Goal: Task Accomplishment & Management: Manage account settings

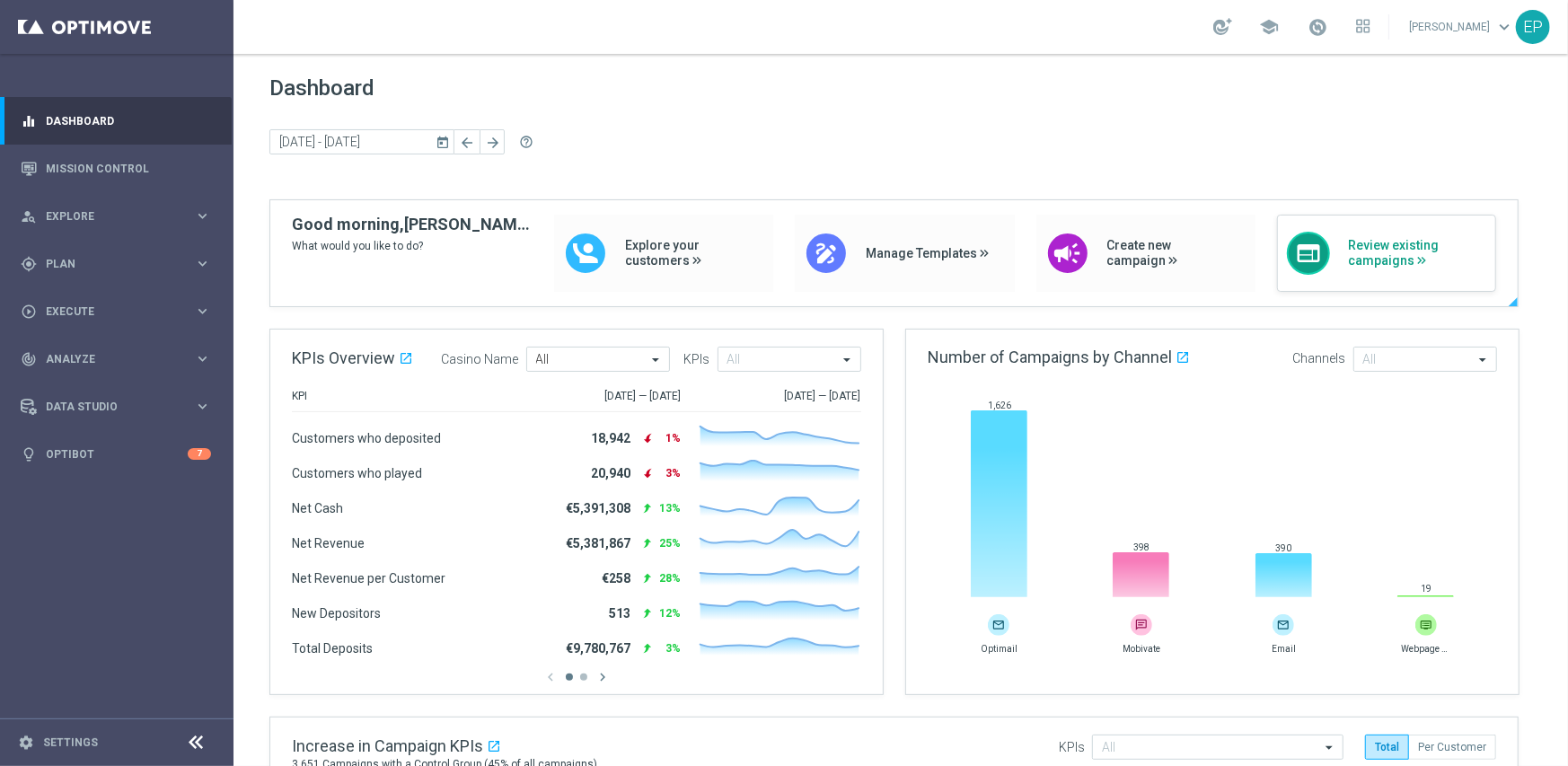
click at [1410, 251] on span "Review existing campaigns" at bounding box center [1417, 254] width 139 height 31
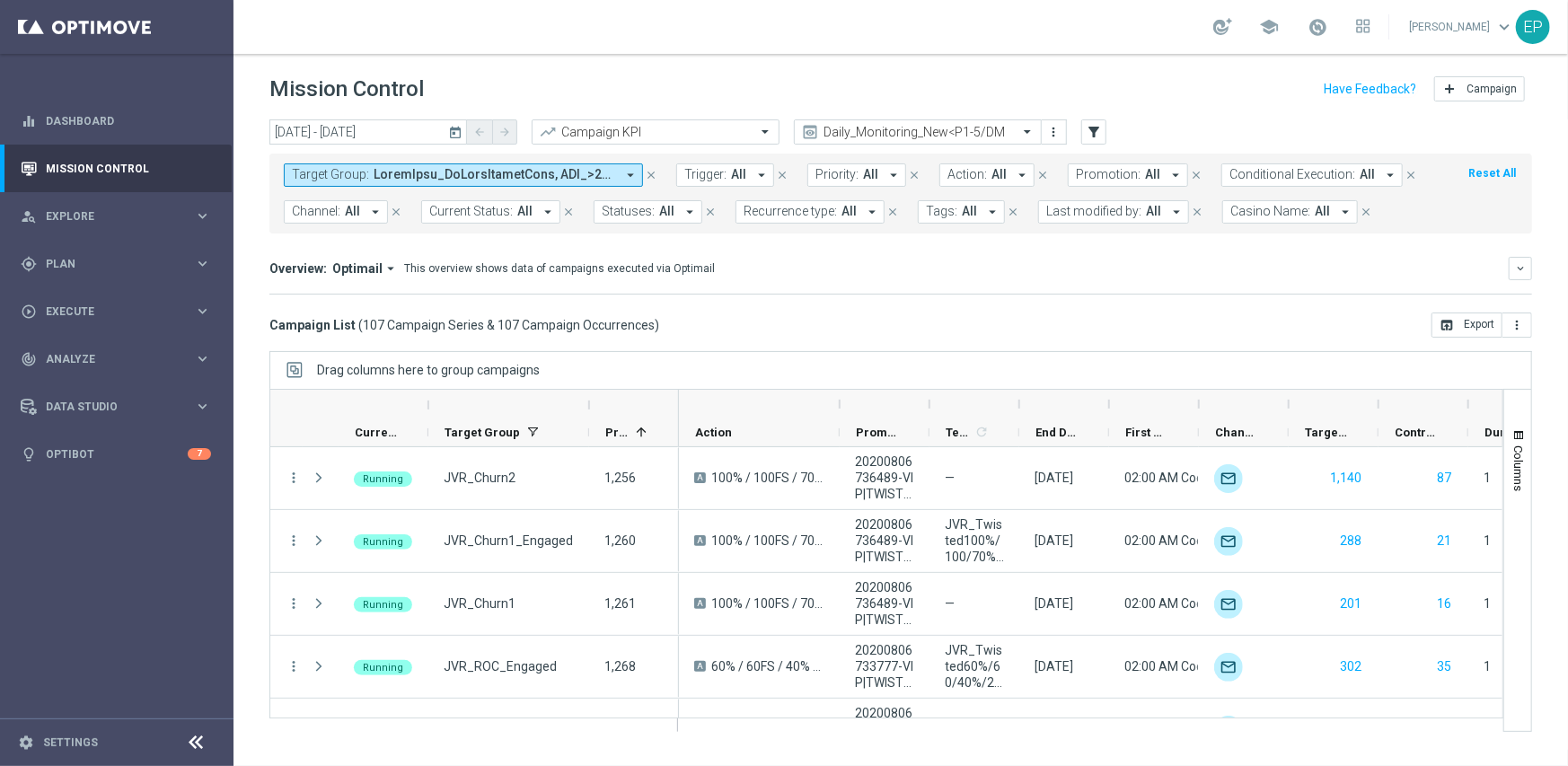
click at [189, 744] on icon at bounding box center [197, 743] width 21 height 21
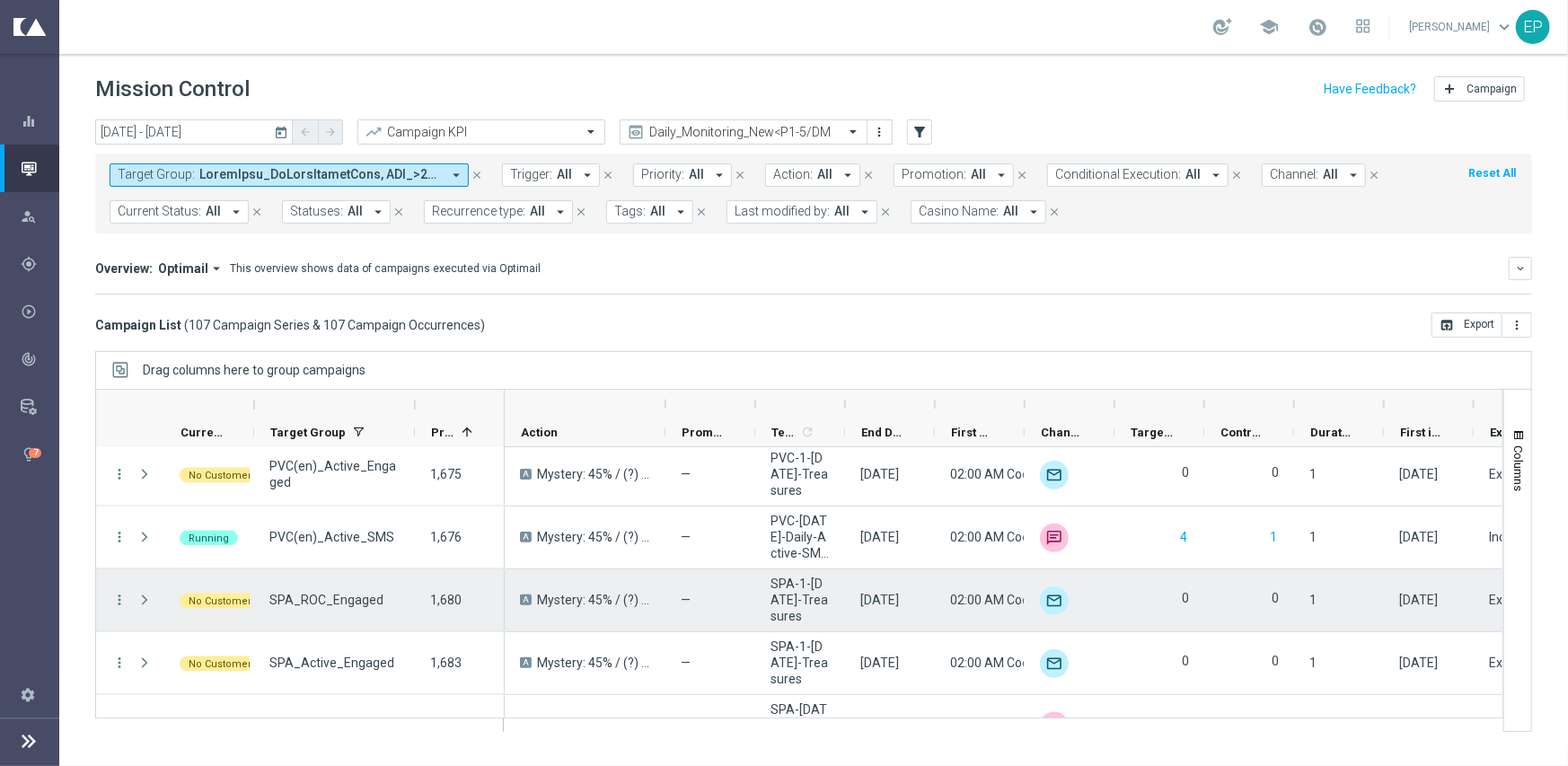
scroll to position [6109, 0]
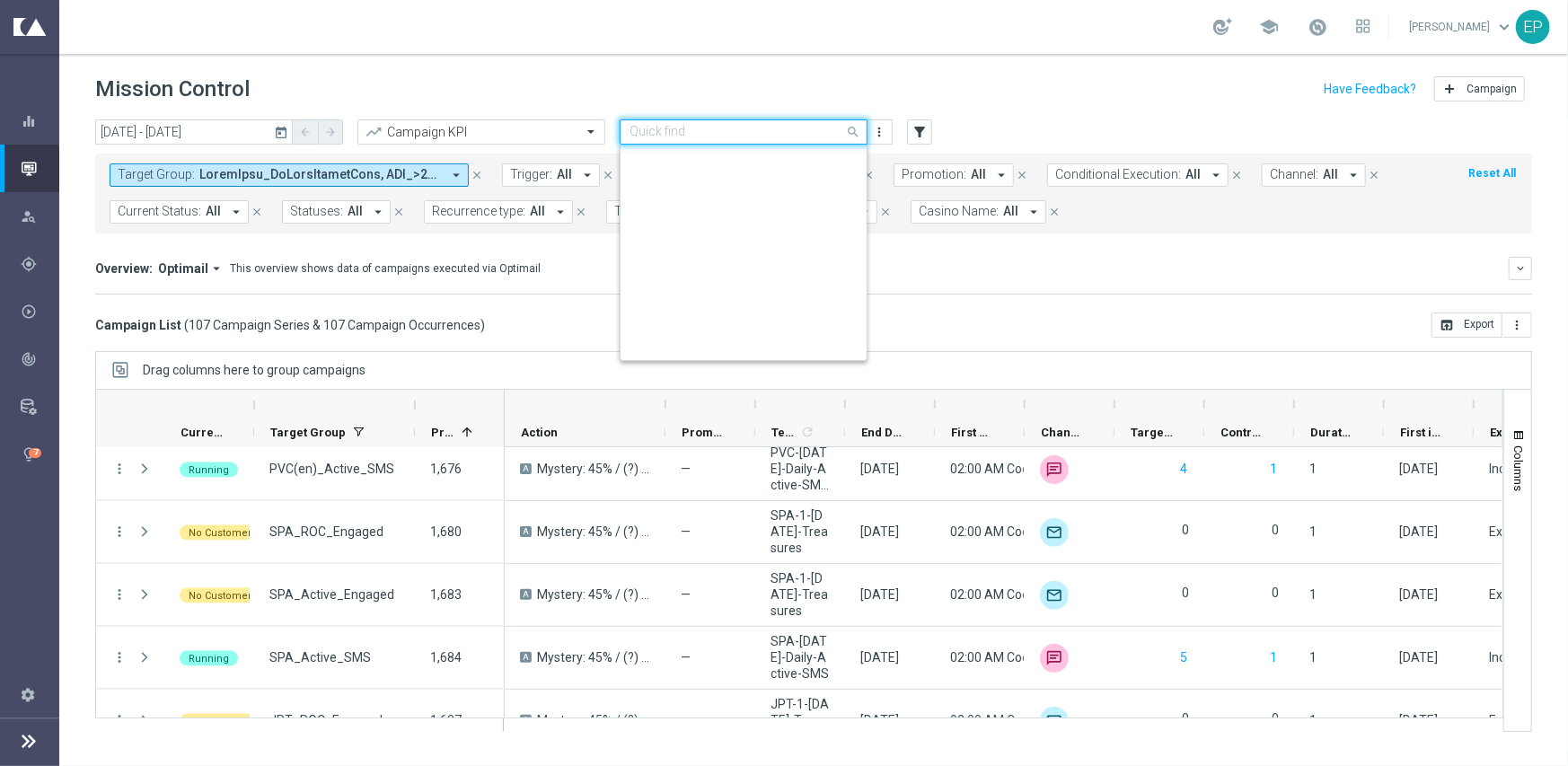
click at [718, 128] on input "text" at bounding box center [725, 133] width 192 height 16
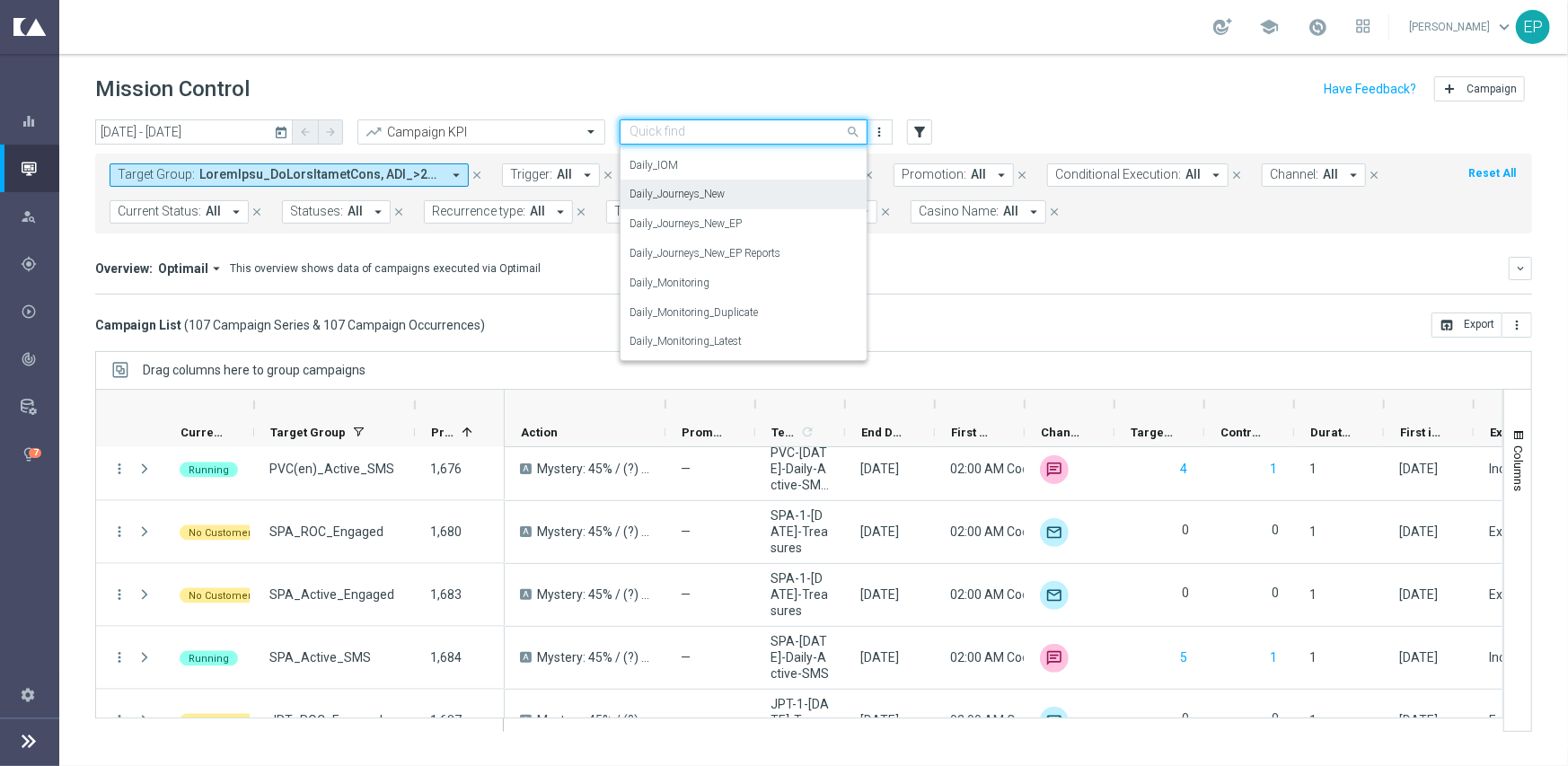
scroll to position [471, 0]
click at [755, 209] on div "Daily_Journeys_New" at bounding box center [742, 219] width 228 height 30
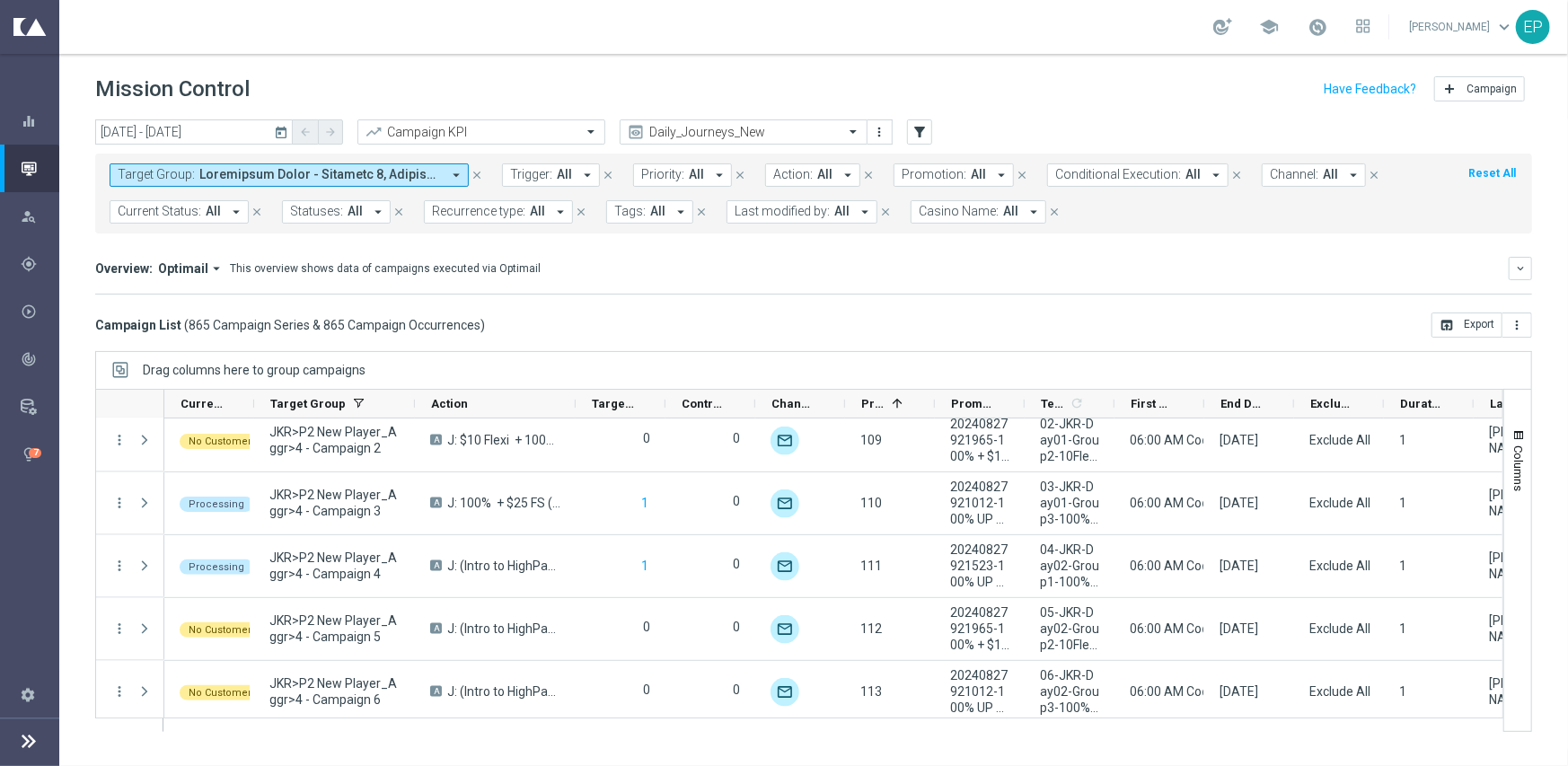
click at [171, 206] on span "Current Status:" at bounding box center [159, 211] width 83 height 16
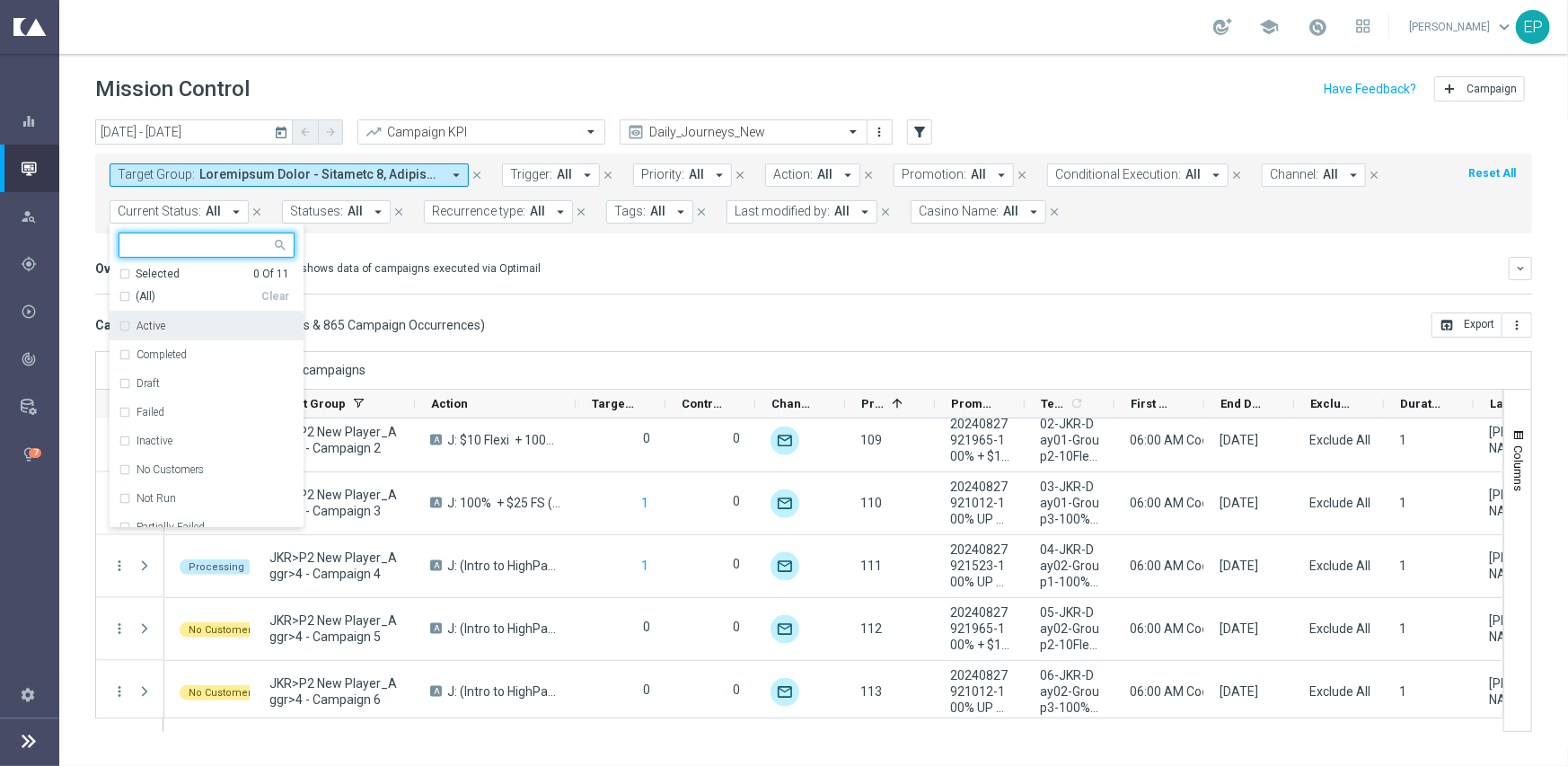
click at [141, 296] on span "(All)" at bounding box center [145, 297] width 19 height 16
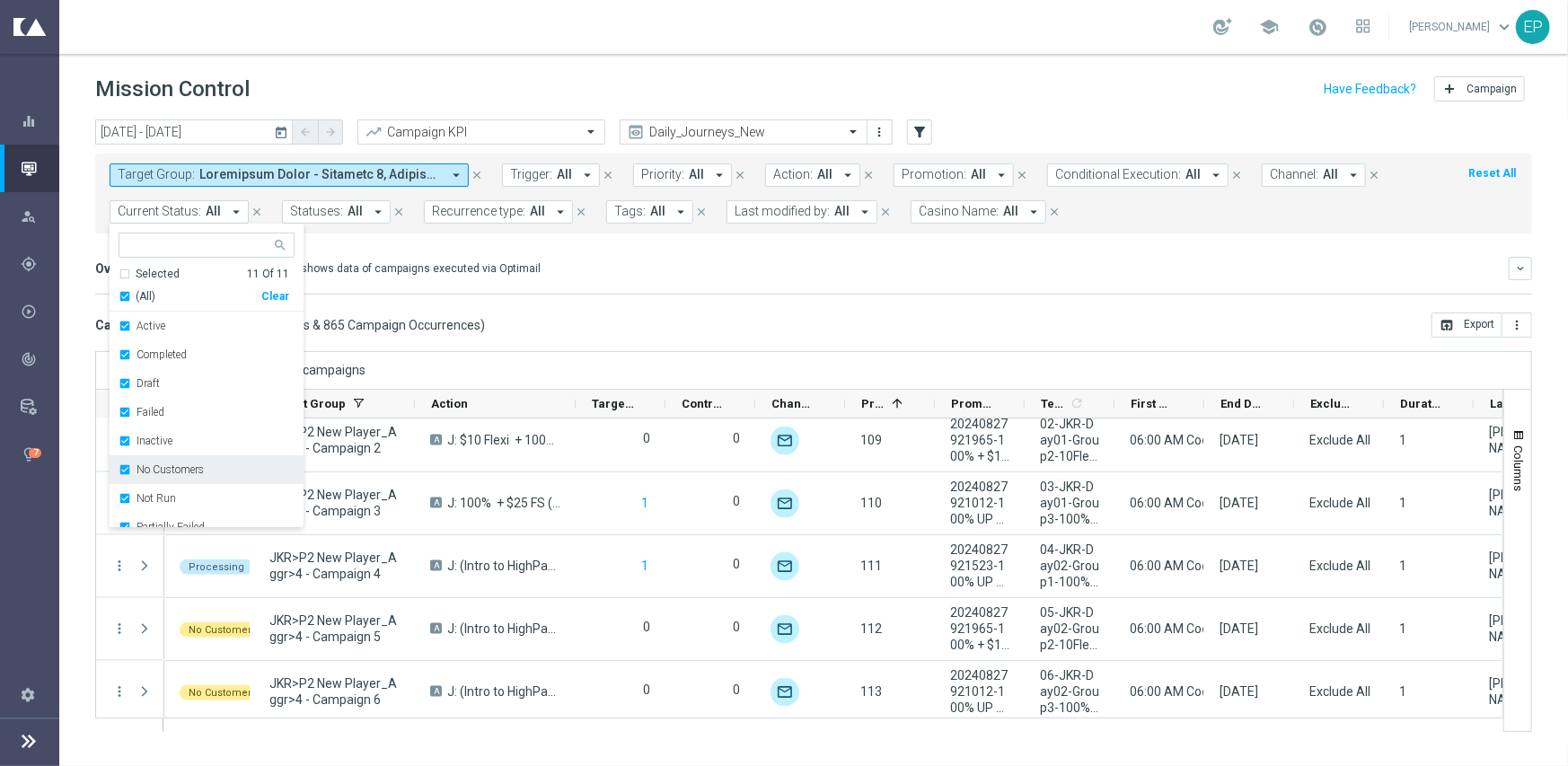
click at [172, 468] on label "No Customers" at bounding box center [170, 469] width 67 height 11
click at [161, 497] on label "Running" at bounding box center [157, 495] width 42 height 11
click at [643, 359] on div "Drag columns here to group campaigns" at bounding box center [813, 369] width 1436 height 38
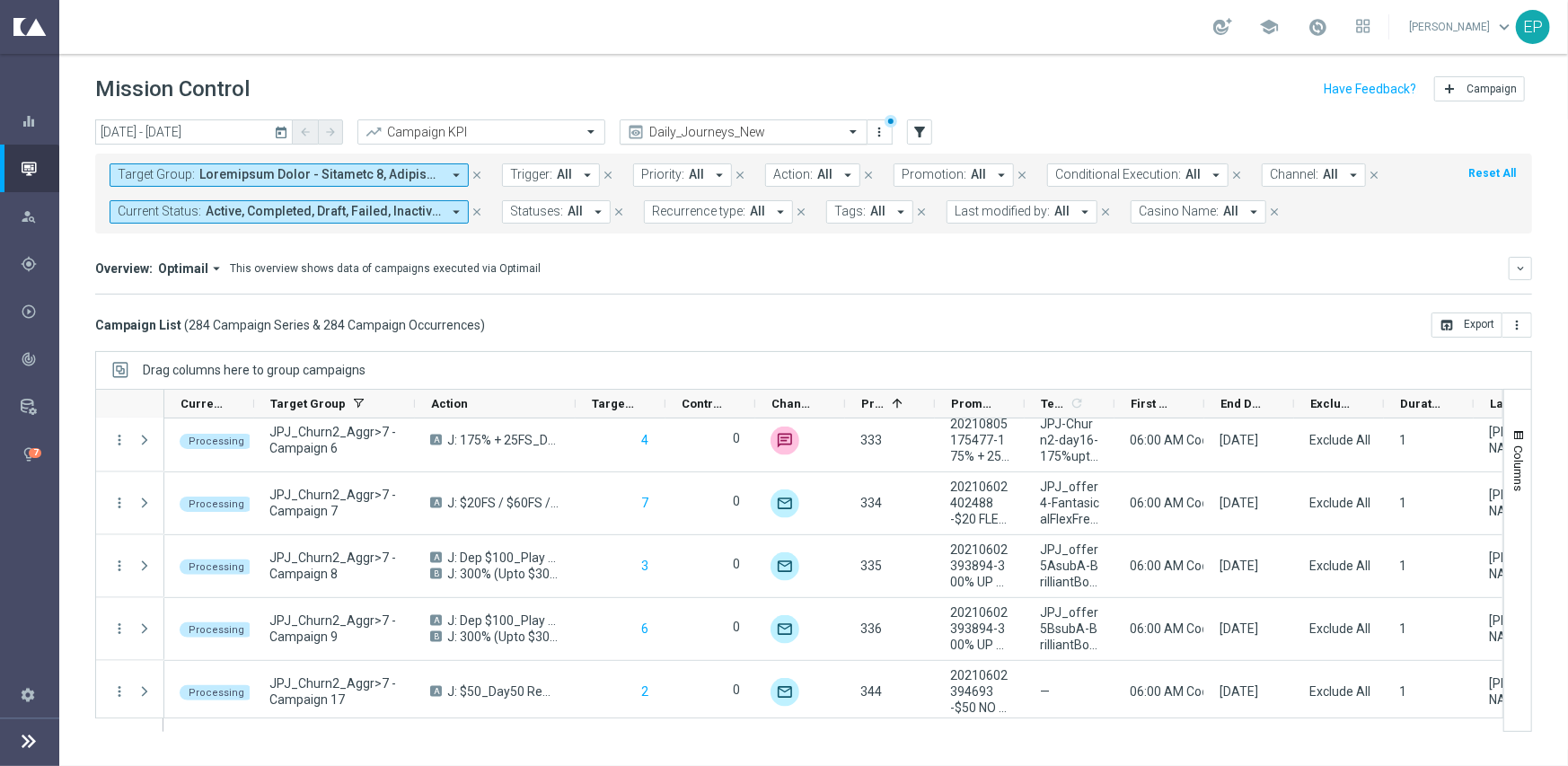
drag, startPoint x: 717, startPoint y: 137, endPoint x: 727, endPoint y: 118, distance: 21.5
click at [717, 137] on input "text" at bounding box center [725, 133] width 192 height 16
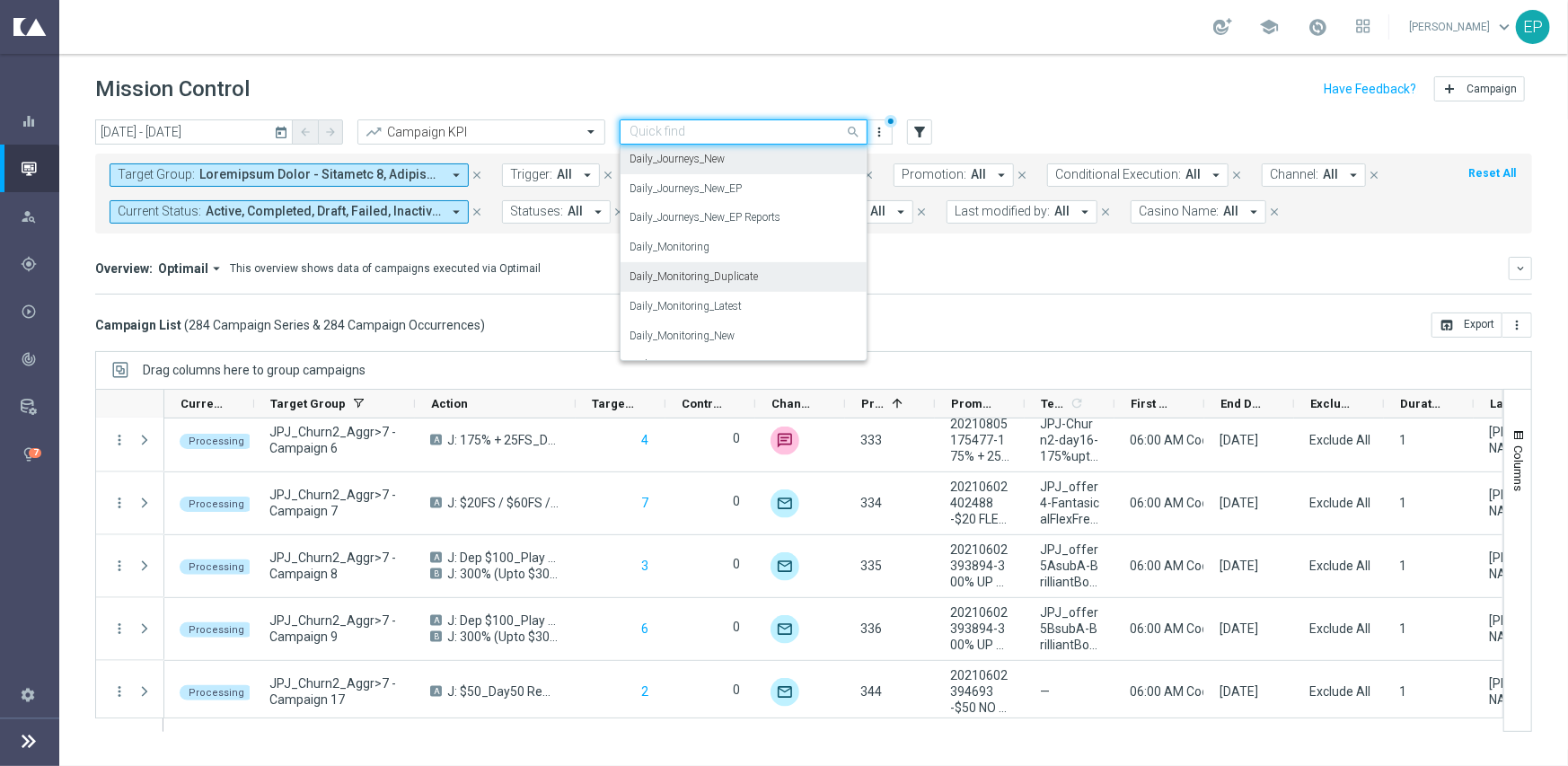
scroll to position [622, 0]
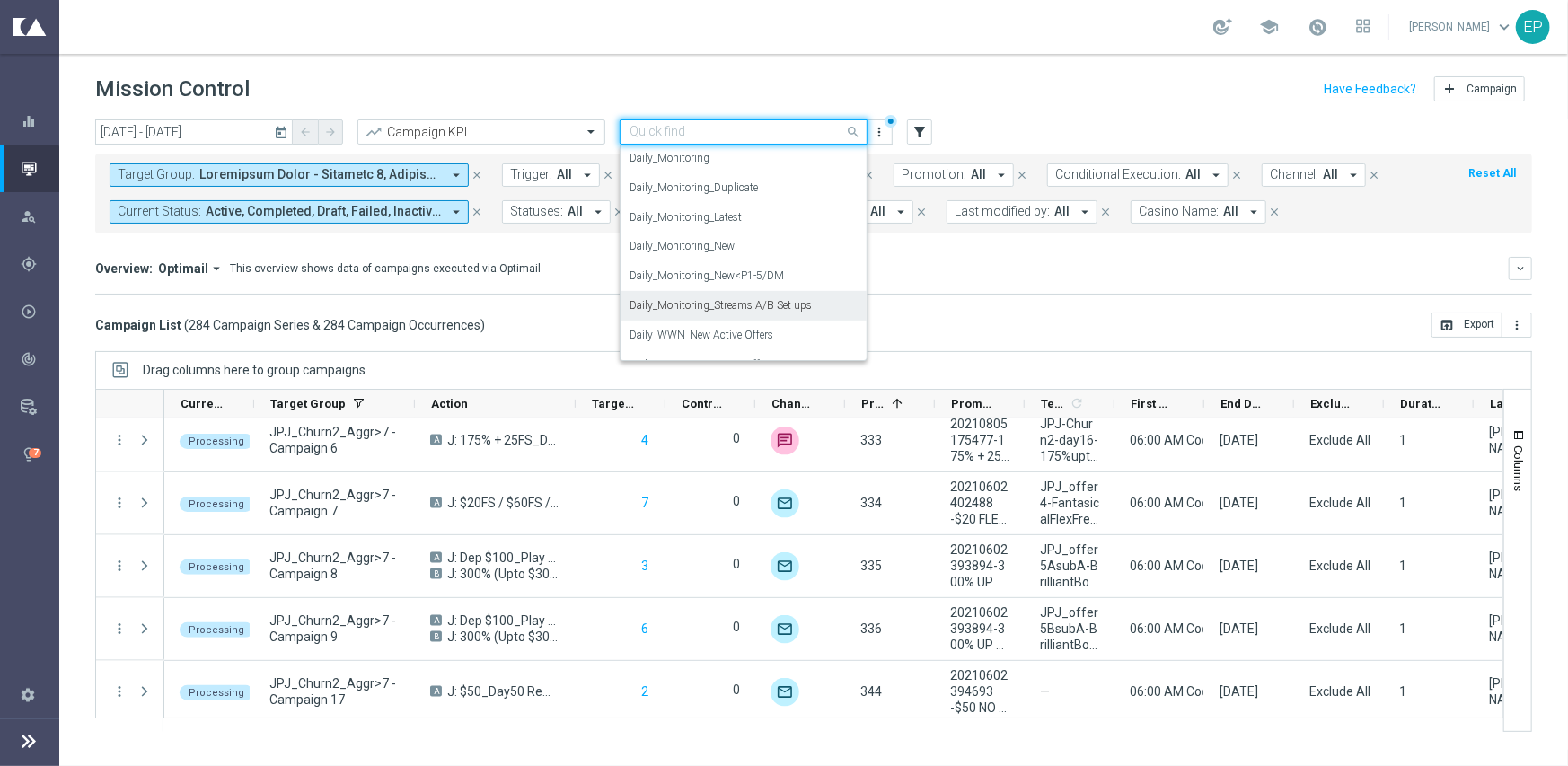
click at [773, 307] on label "Daily_Monitoring_Streams A/B Set ups" at bounding box center [720, 306] width 182 height 16
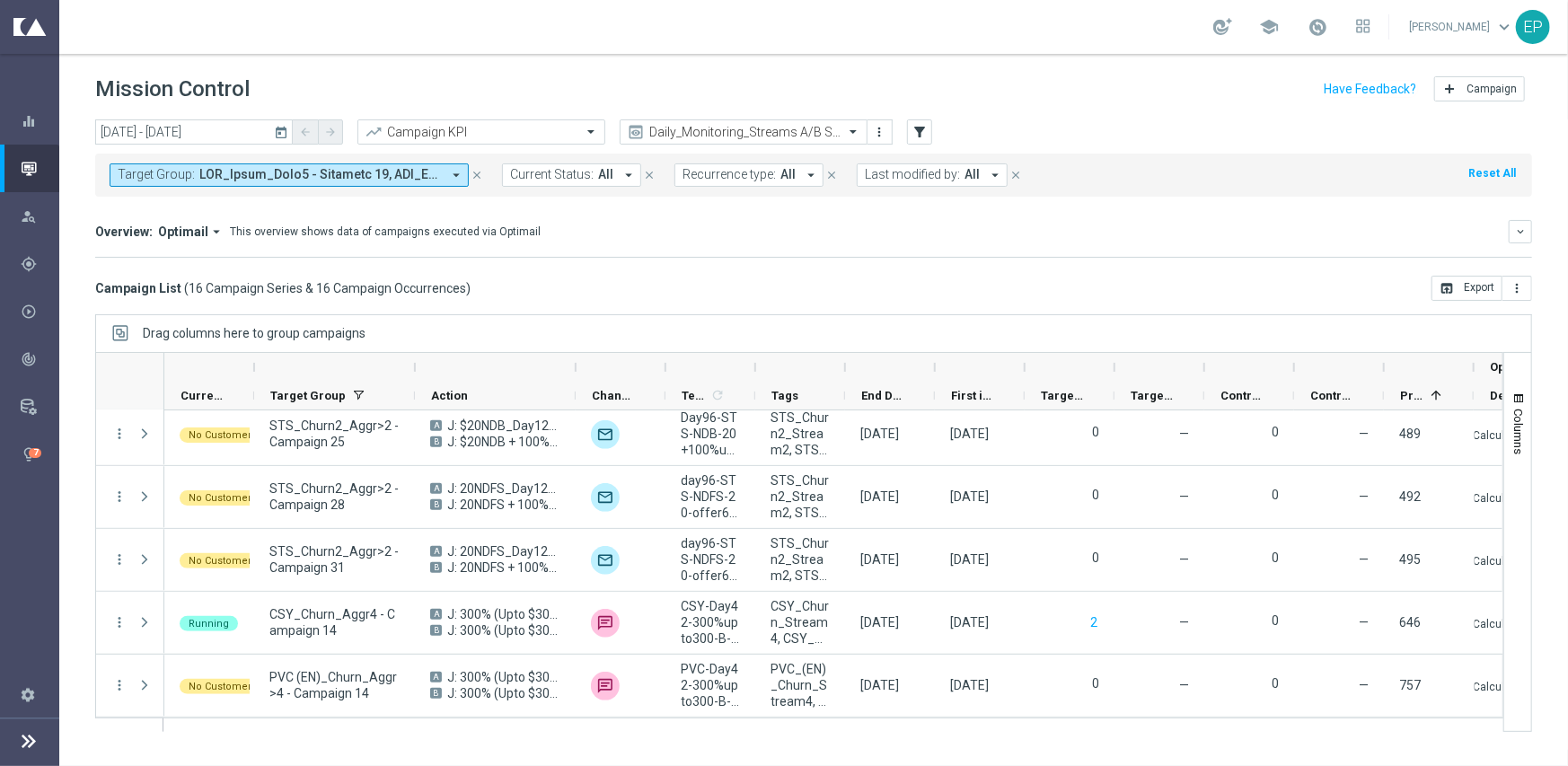
scroll to position [698, 0]
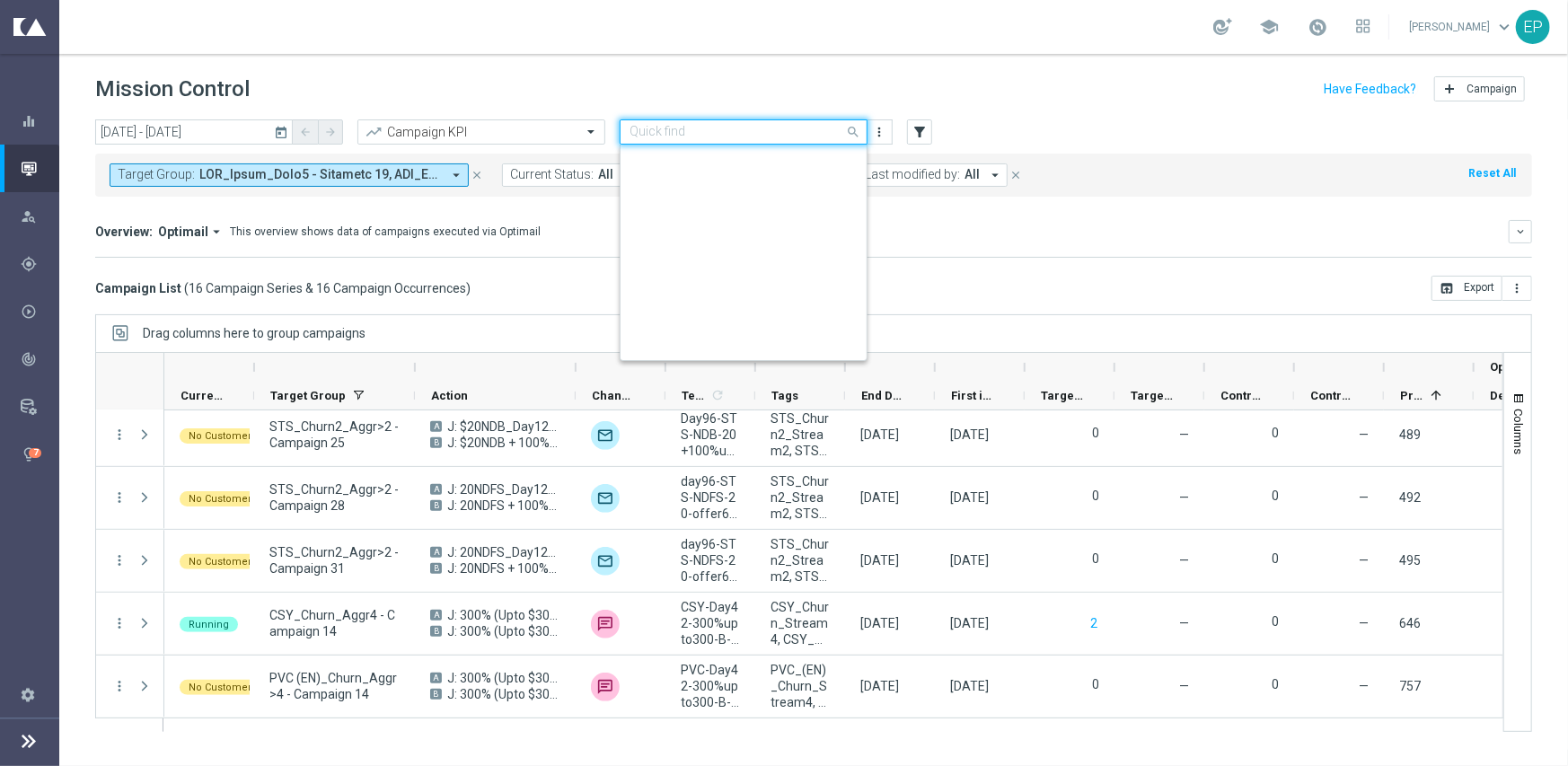
click at [788, 136] on input "text" at bounding box center [725, 133] width 192 height 16
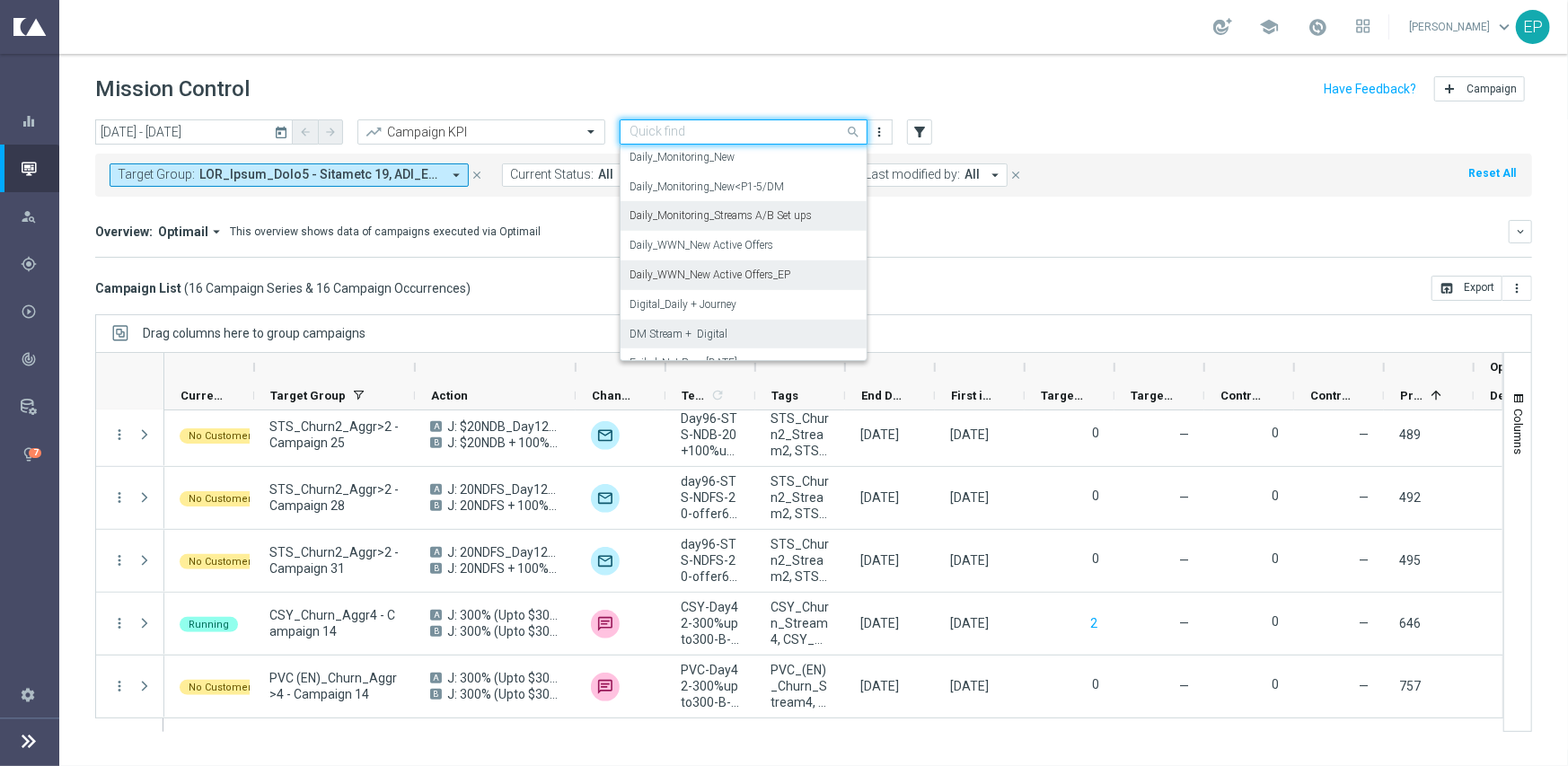
scroll to position [681, 0]
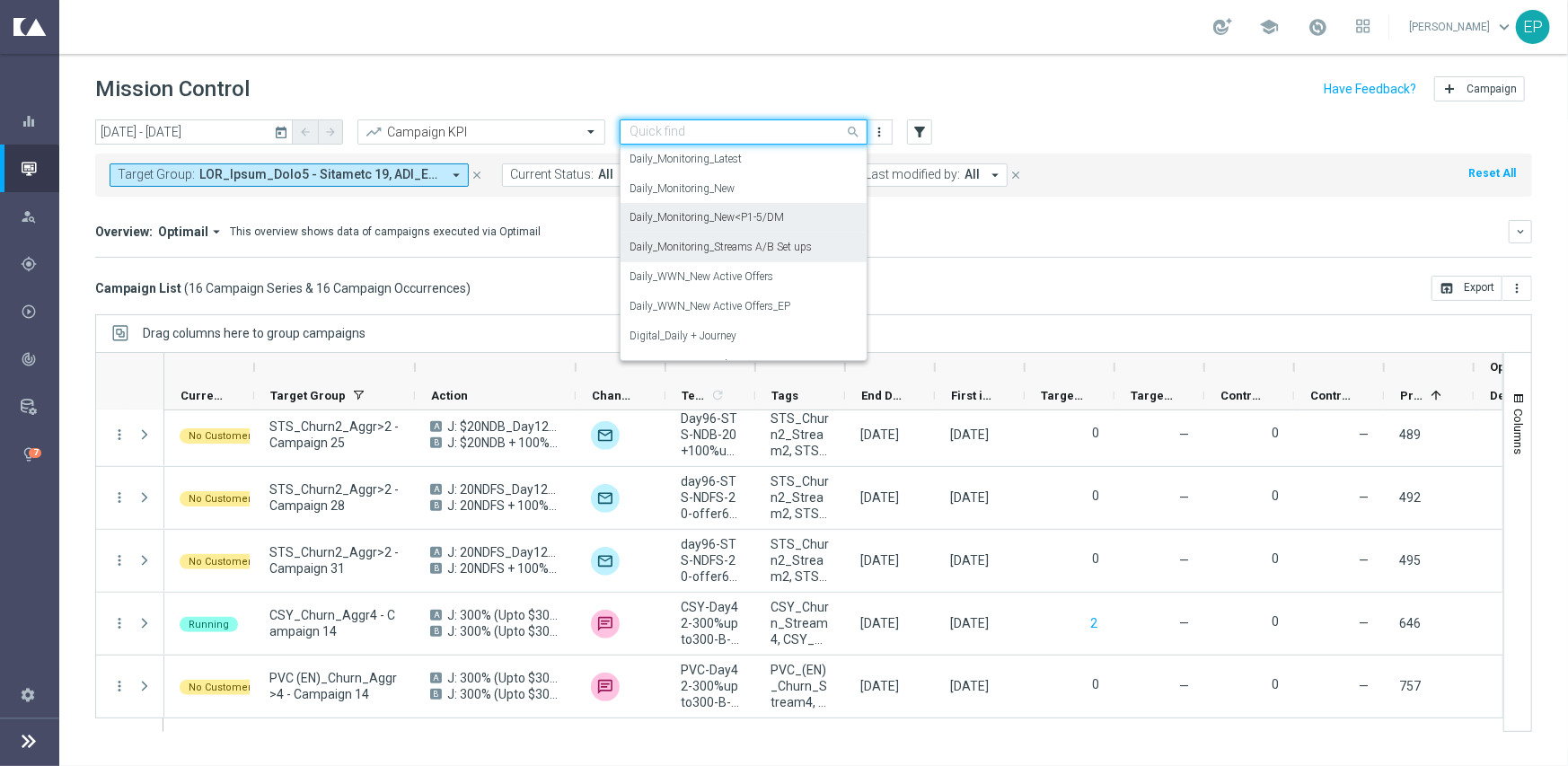
click at [777, 222] on label "Daily_Monitoring_New<P1-5/DM" at bounding box center [706, 218] width 154 height 16
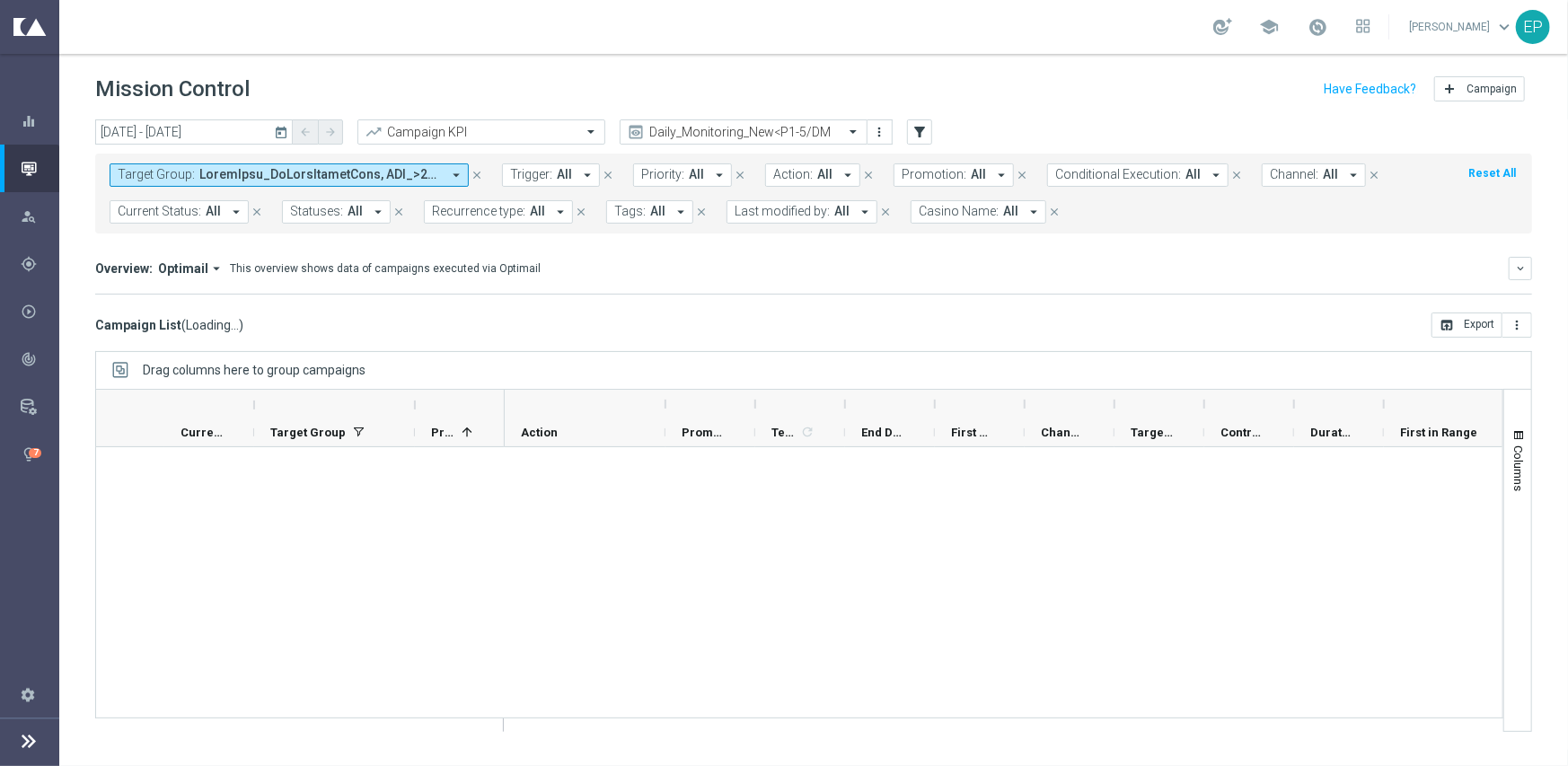
scroll to position [701, 0]
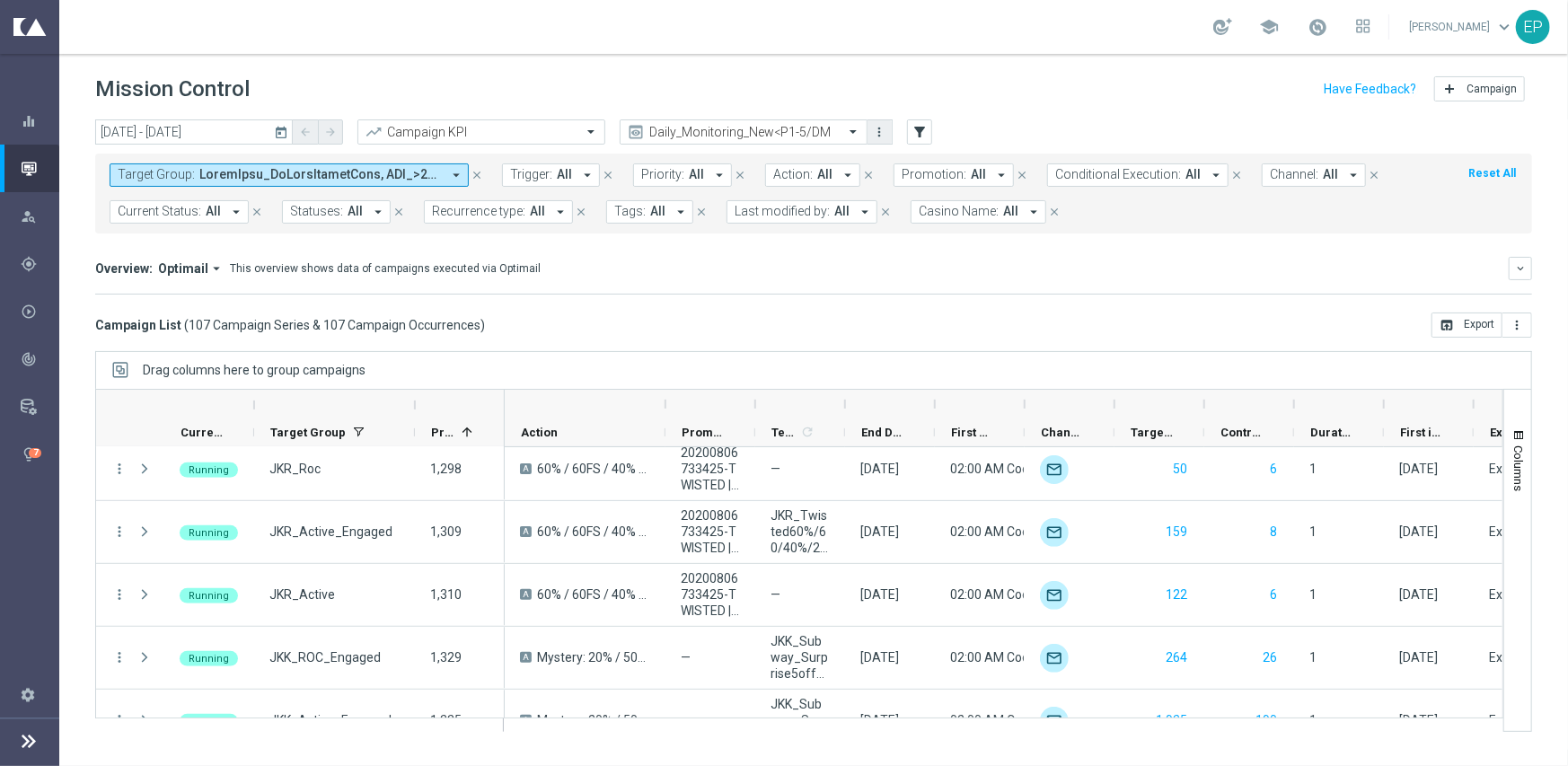
click at [878, 134] on icon "more_vert" at bounding box center [880, 132] width 15 height 15
click at [925, 217] on div "Manage views" at bounding box center [948, 214] width 109 height 13
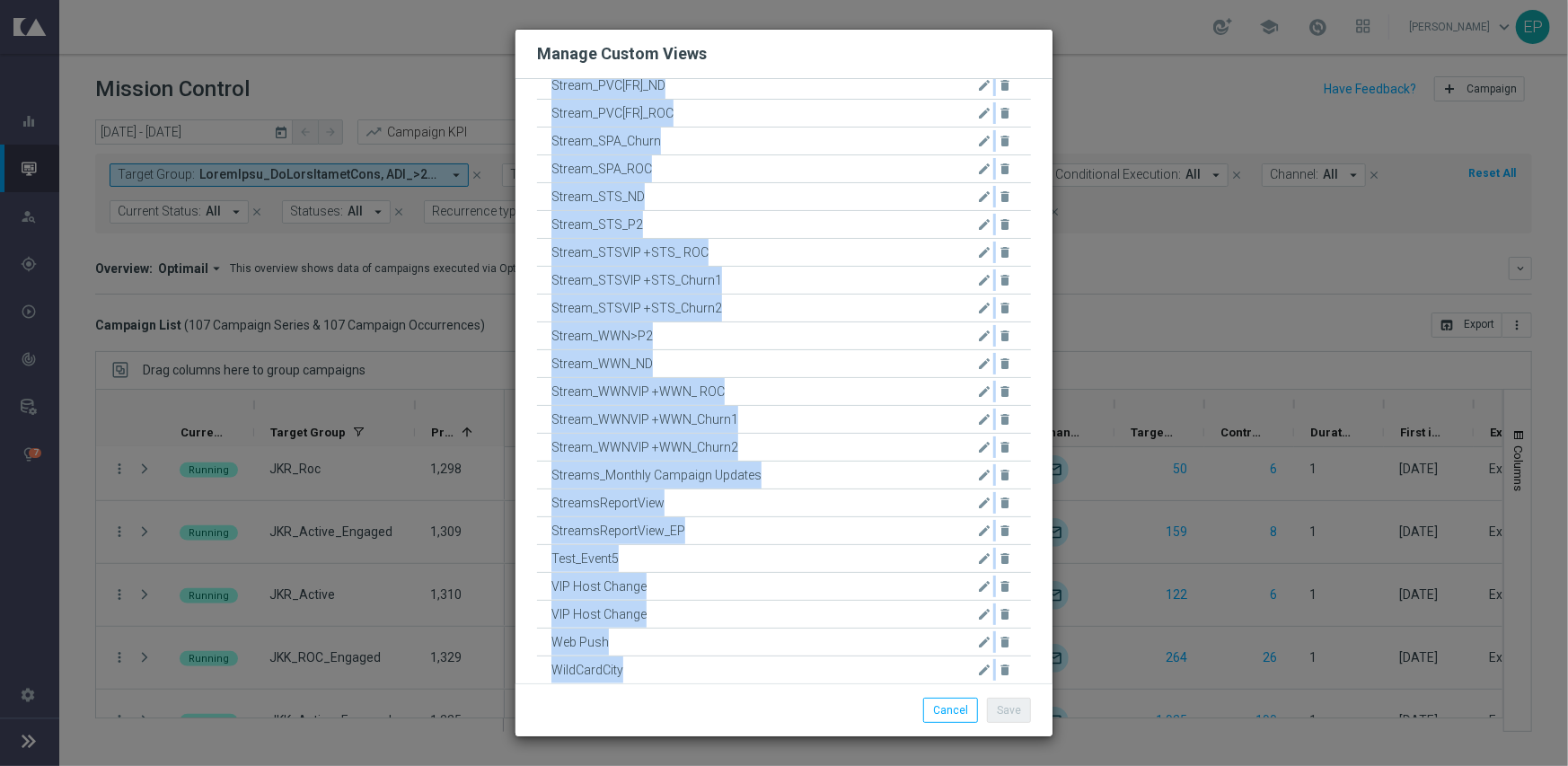
scroll to position [2377, 0]
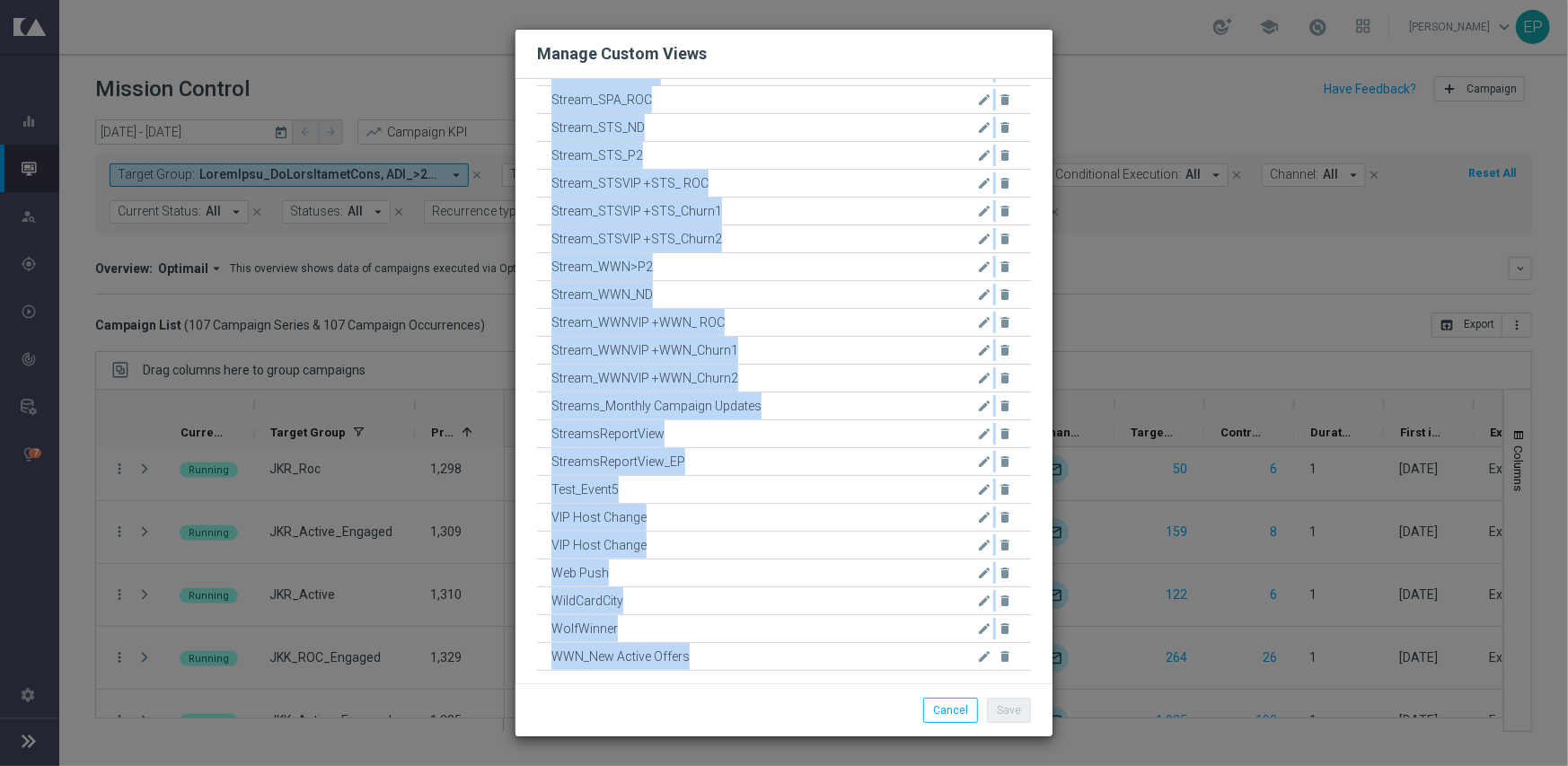
drag, startPoint x: 544, startPoint y: 106, endPoint x: 737, endPoint y: 680, distance: 605.6
click at [737, 680] on div "CasinoJoka edit delete CasinoMate edit delete CJK_Rebrand edit delete CMT+HOJ+P…" at bounding box center [784, 382] width 537 height 605
copy div "CasinoJoka edit delete CasinoMate edit delete CJK_Rebrand edit delete CMT+HOJ+P…"
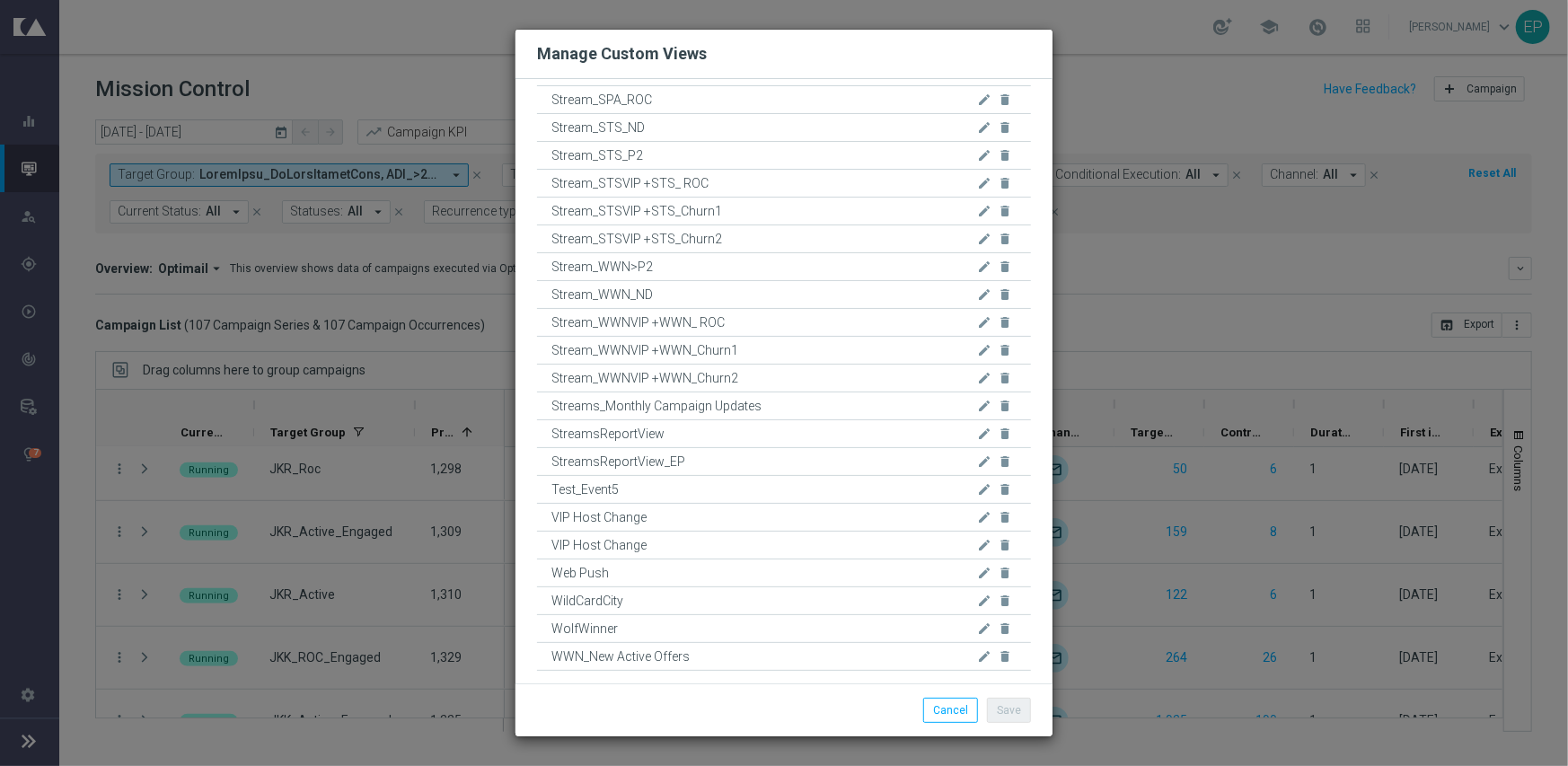
click at [1143, 62] on modal-container "Manage Custom Views [GEOGRAPHIC_DATA] edit delete CasinoMate edit delete CJK_Re…" at bounding box center [784, 383] width 1568 height 766
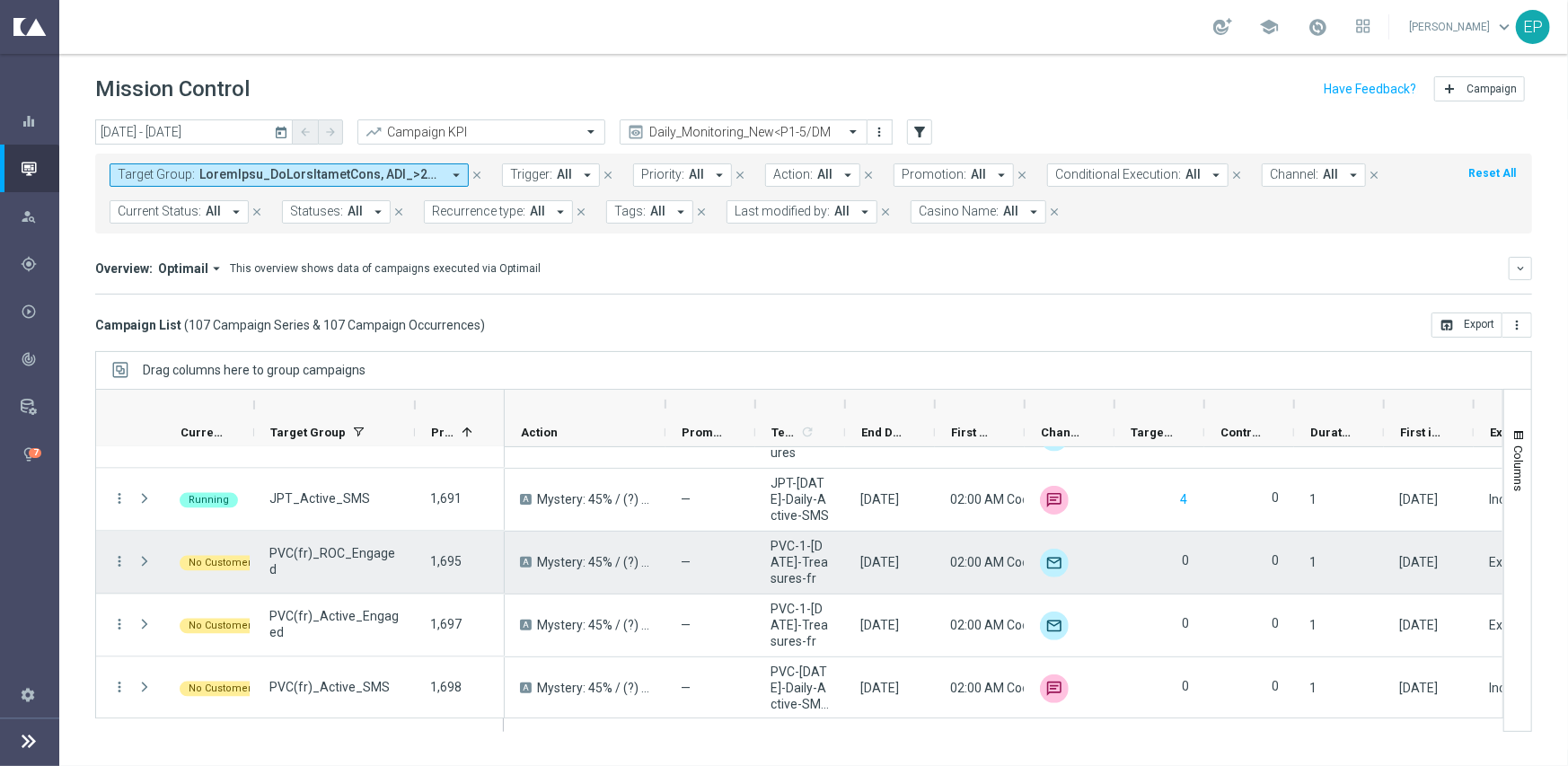
scroll to position [6458, 0]
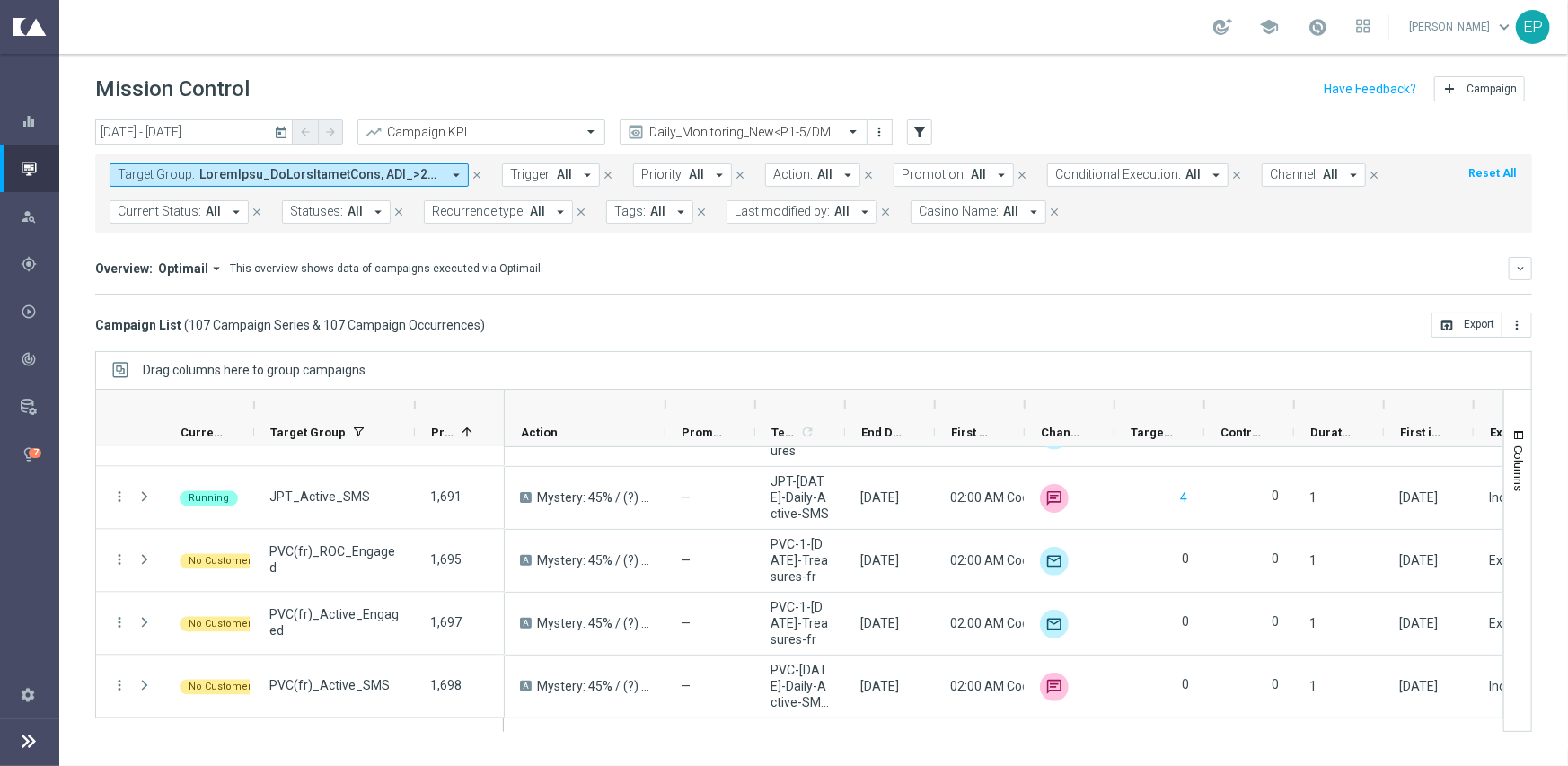
click at [947, 293] on mini-dashboard "Overview: Optimail arrow_drop_down This overview shows data of campaigns execut…" at bounding box center [813, 273] width 1436 height 80
click at [765, 133] on input "text" at bounding box center [725, 133] width 192 height 16
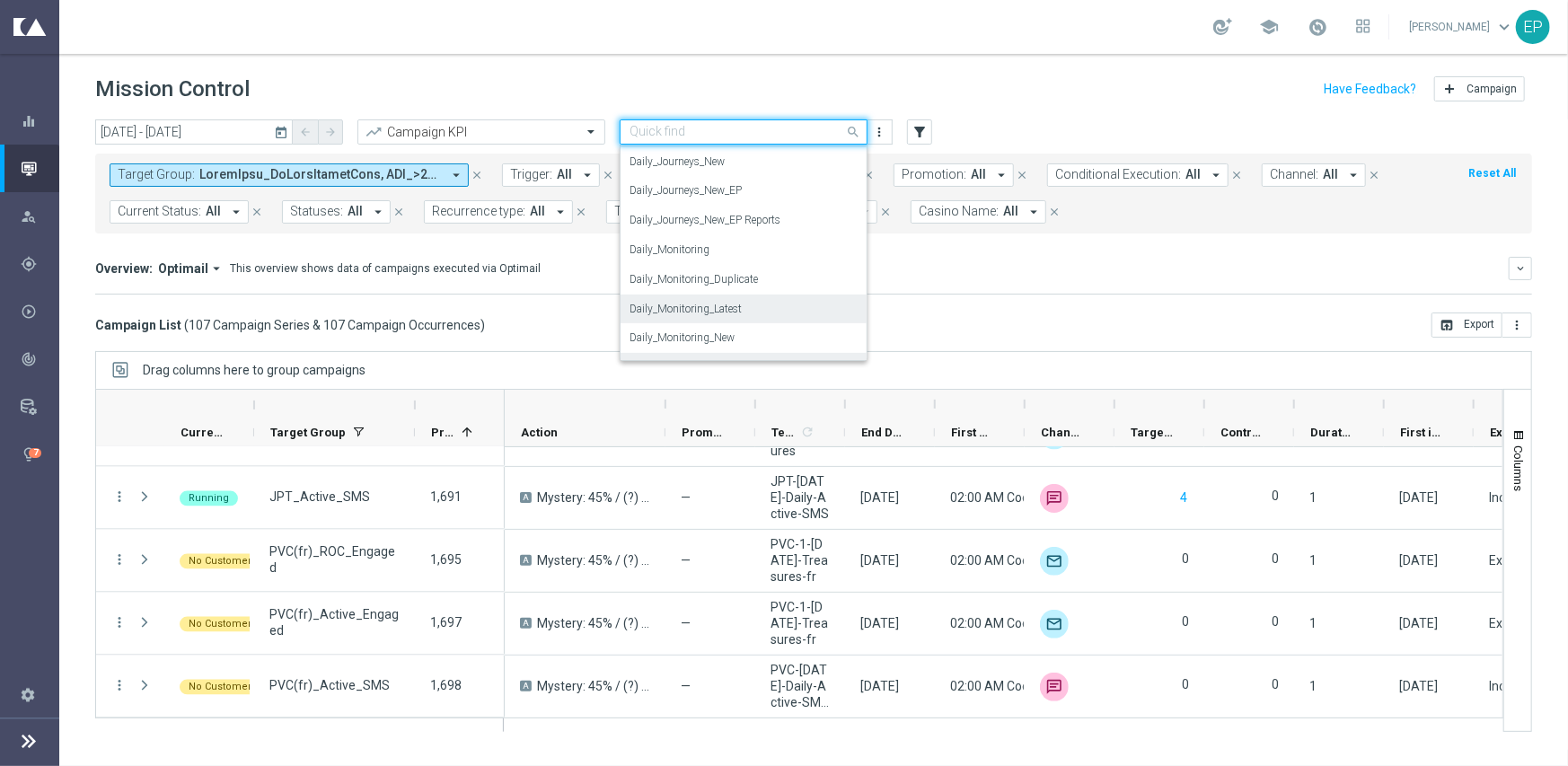
scroll to position [471, 0]
click at [705, 218] on label "Daily_Journeys_New" at bounding box center [676, 220] width 95 height 16
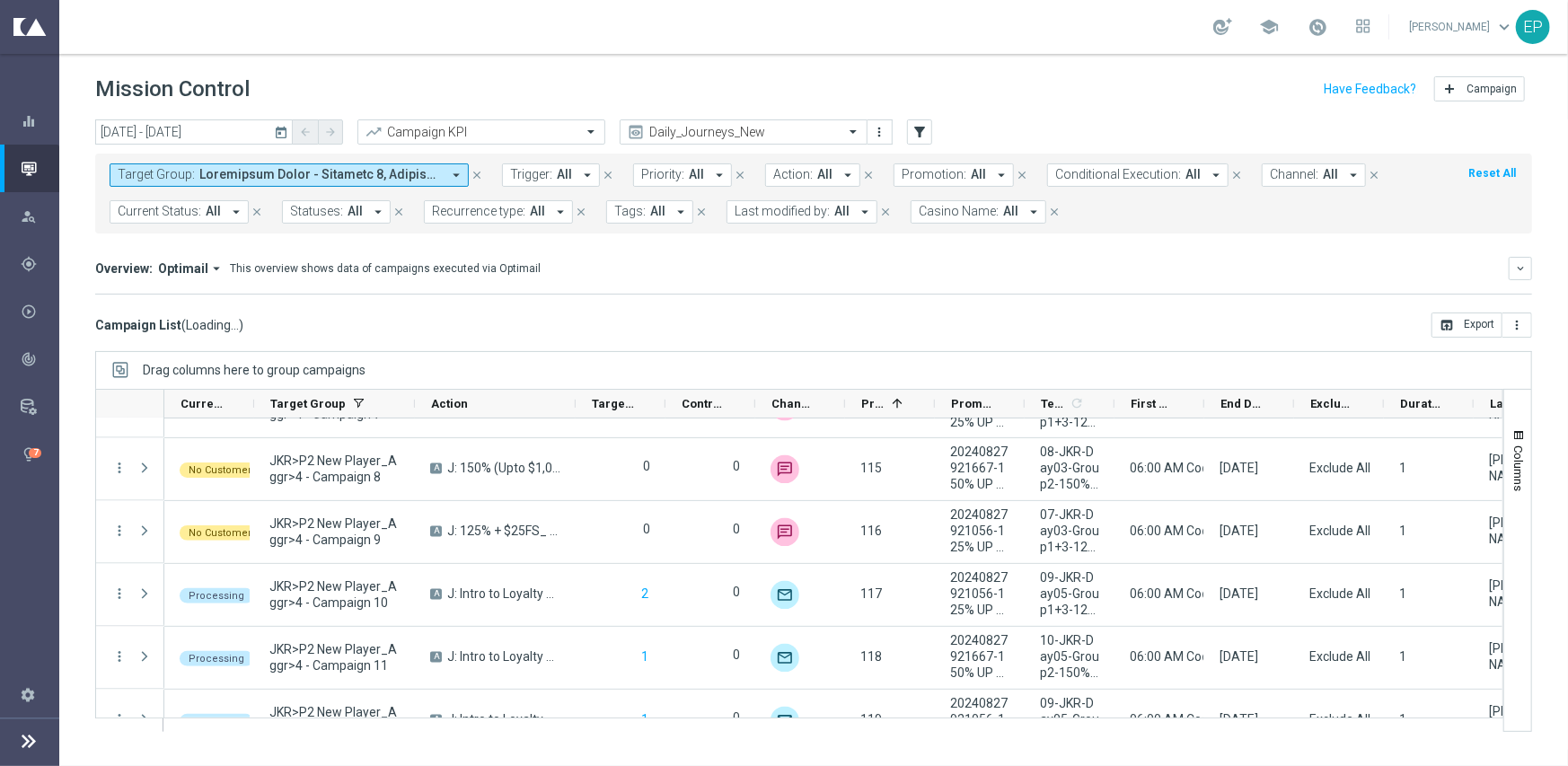
scroll to position [6423, 0]
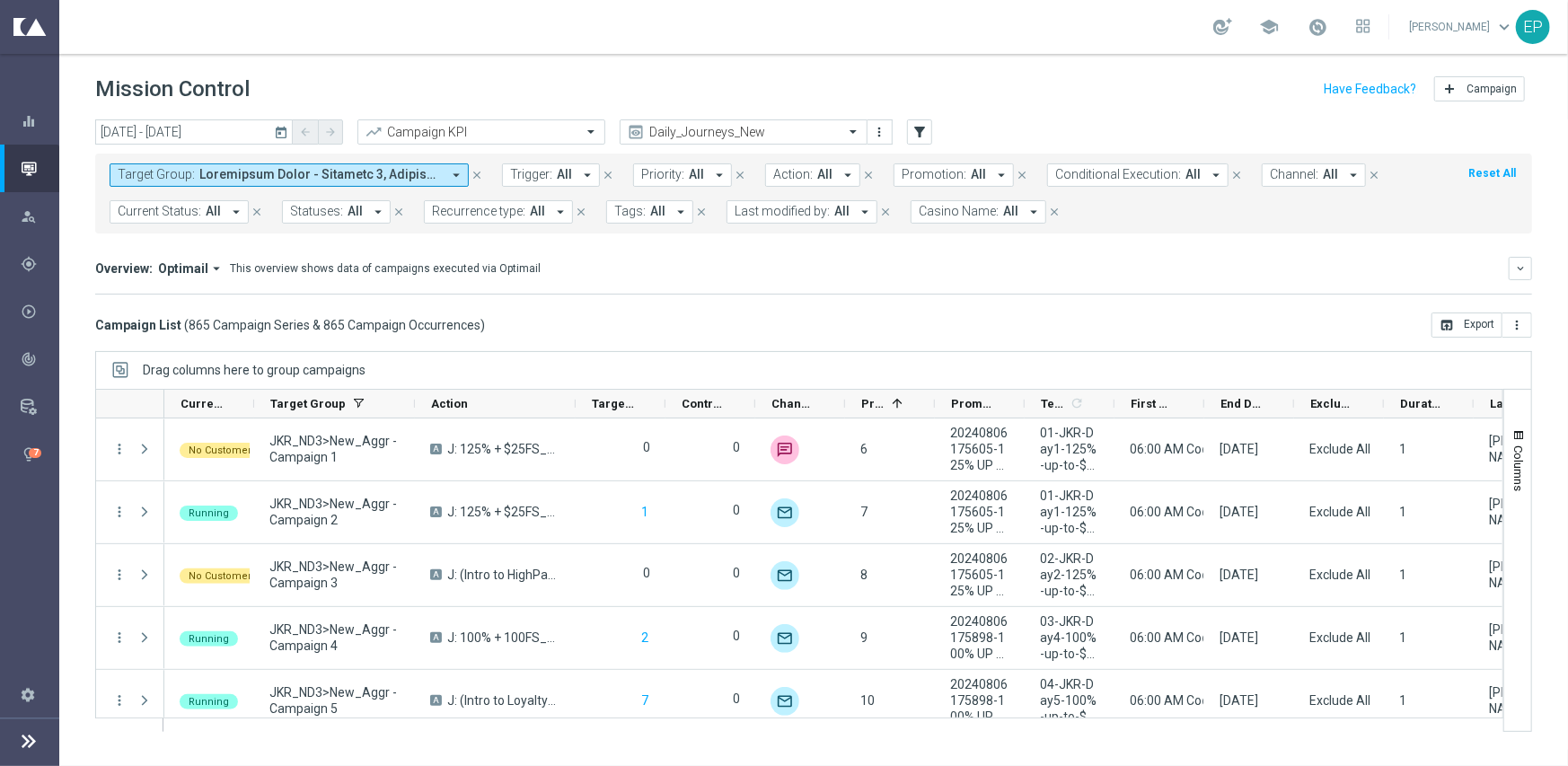
click at [176, 211] on span "Current Status:" at bounding box center [159, 211] width 83 height 16
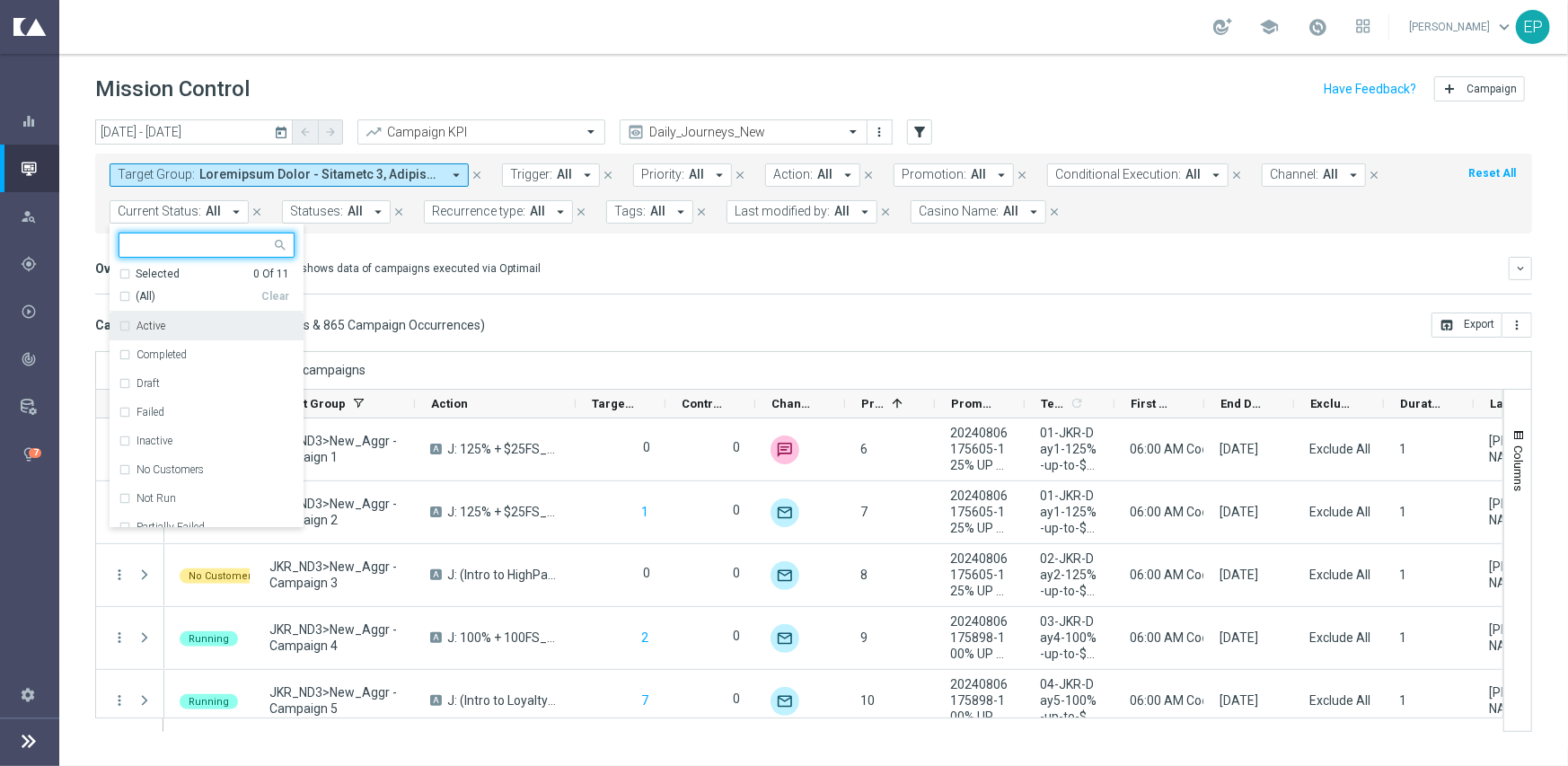
click at [137, 290] on span "(All)" at bounding box center [145, 297] width 19 height 16
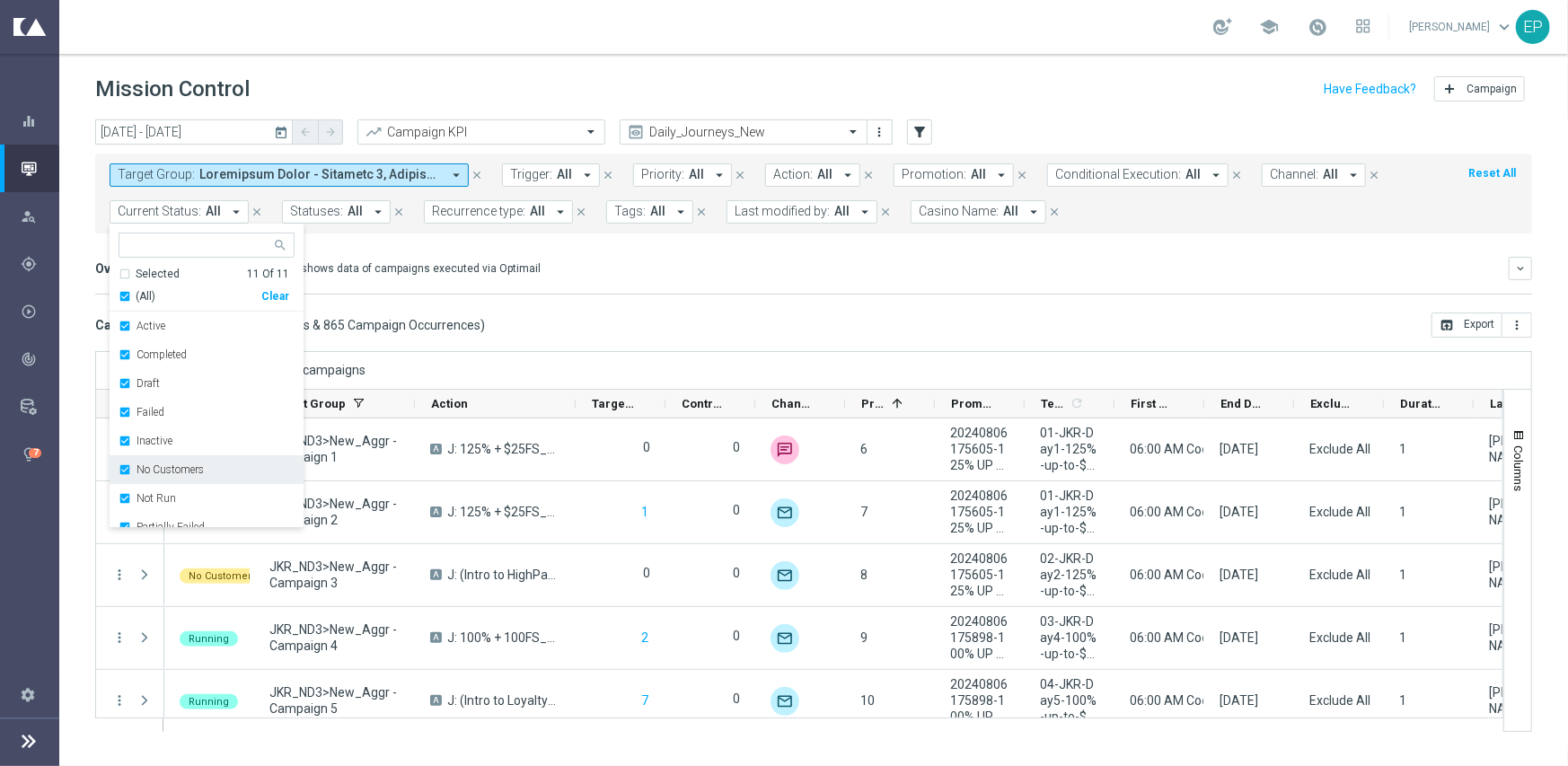
click at [184, 465] on label "No Customers" at bounding box center [170, 469] width 67 height 11
click at [163, 490] on label "Running" at bounding box center [157, 495] width 42 height 11
click at [664, 321] on div "Campaign List ( 865 Campaign Series & 865 Campaign Occurrences ) open_in_browse…" at bounding box center [813, 325] width 1436 height 25
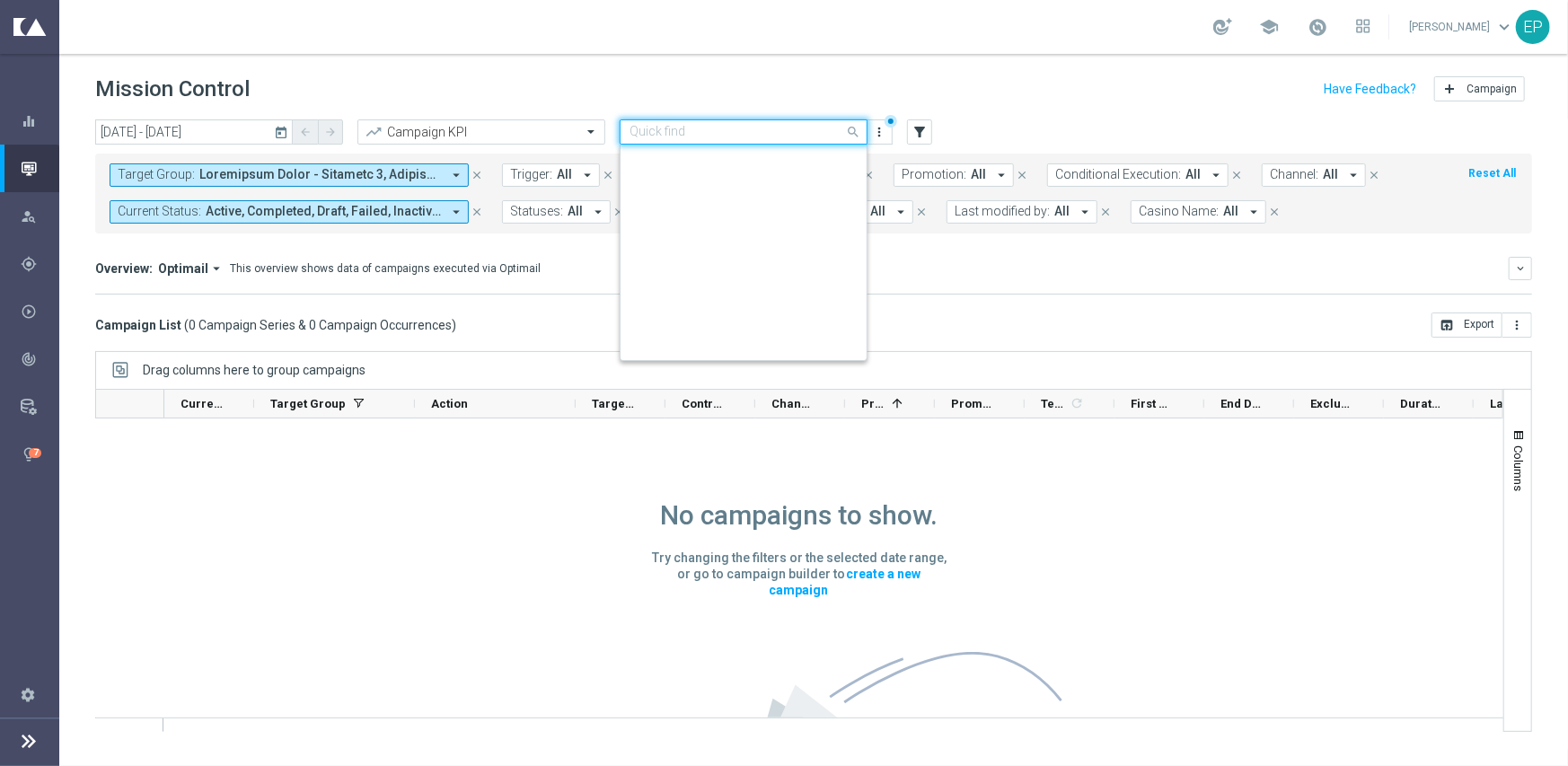
click at [751, 124] on div "Quick find Daily_Journeys_New" at bounding box center [732, 132] width 224 height 16
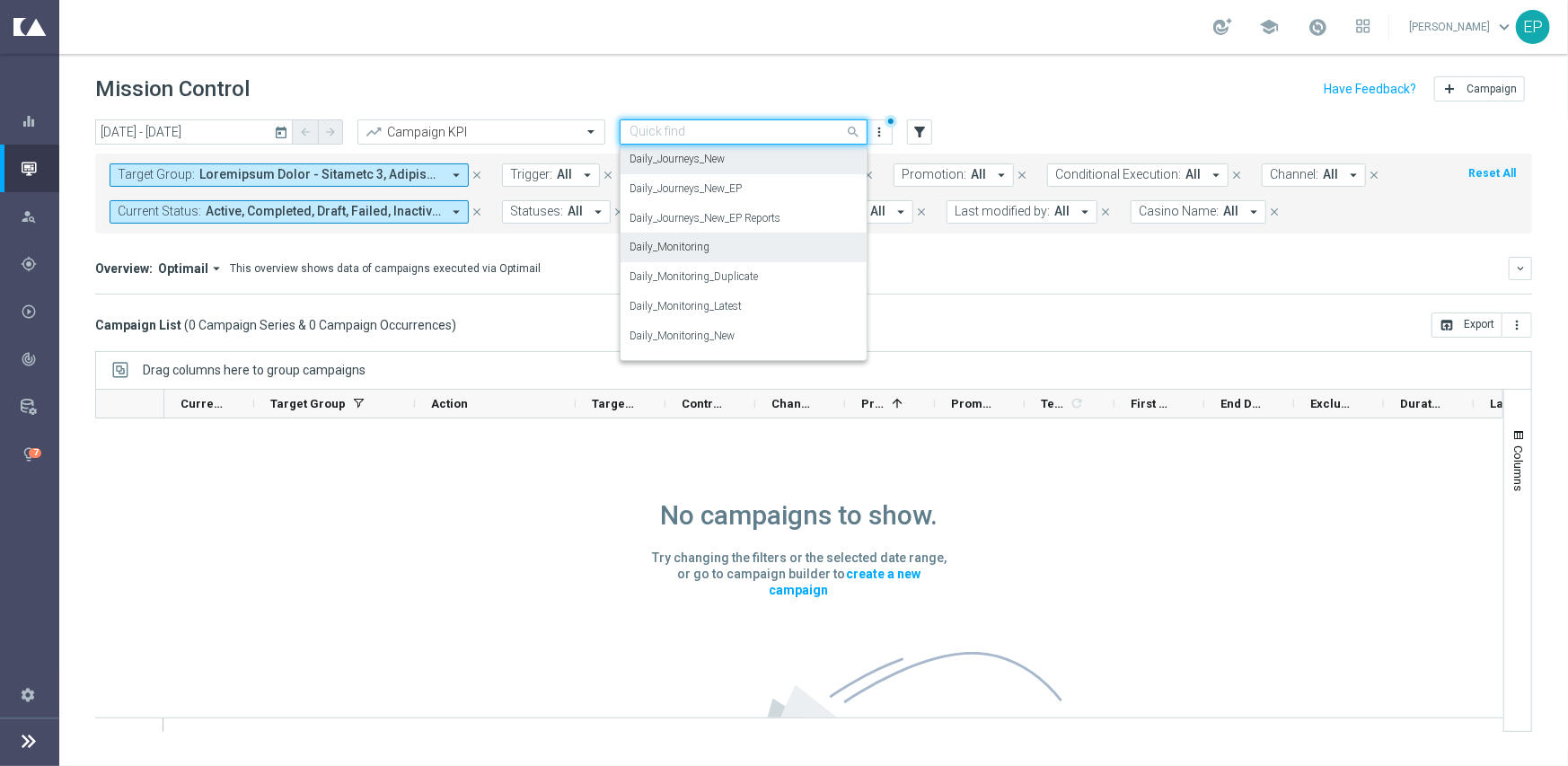
scroll to position [622, 0]
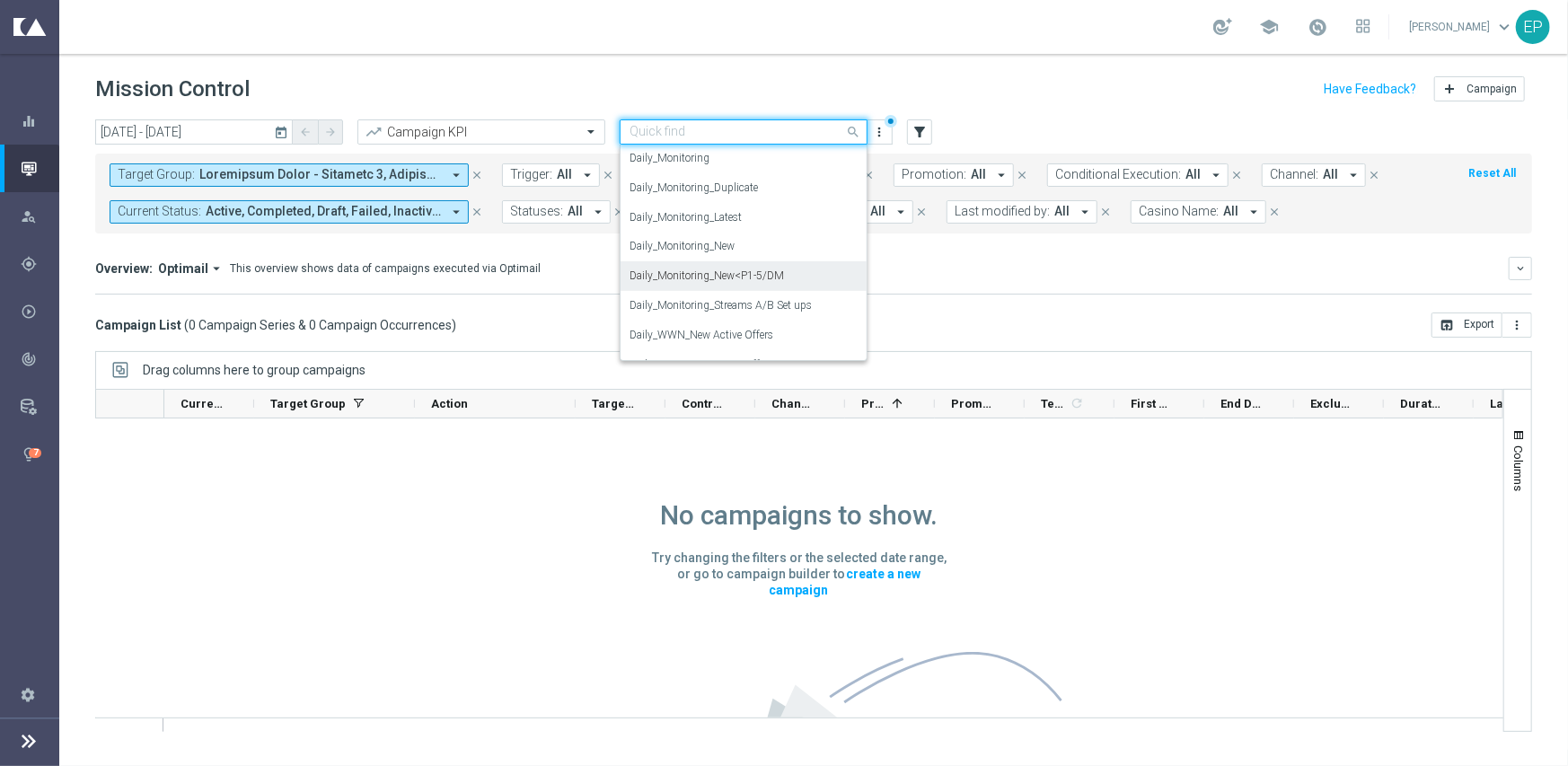
click at [789, 274] on div "Daily_Monitoring_New<P1-5/DM" at bounding box center [742, 276] width 228 height 30
